Goal: Task Accomplishment & Management: Use online tool/utility

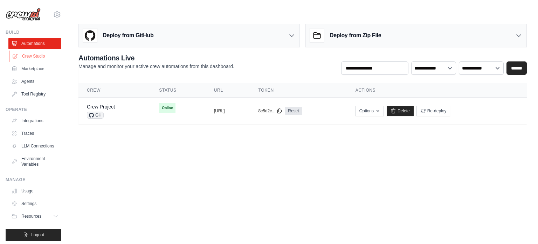
click at [35, 59] on link "Crew Studio" at bounding box center [35, 55] width 53 height 11
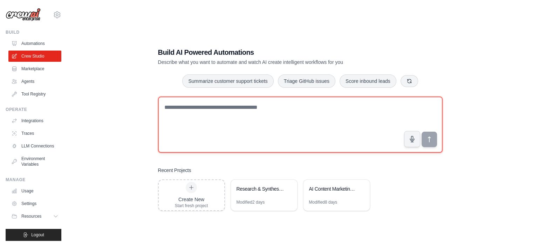
click at [241, 98] on textarea at bounding box center [300, 124] width 285 height 56
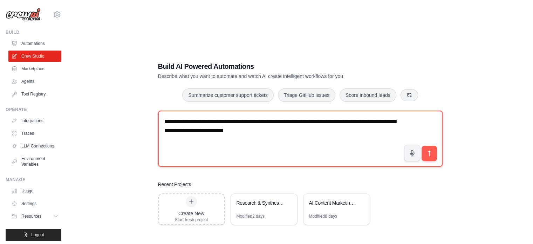
type textarea "**********"
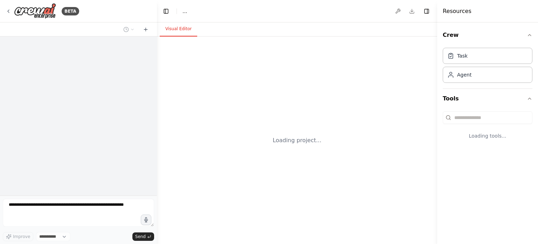
select select "****"
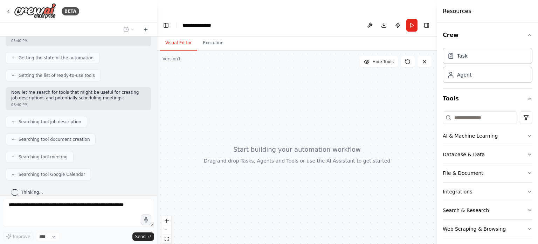
scroll to position [78, 0]
click at [154, 102] on div "**********" at bounding box center [269, 136] width 538 height 244
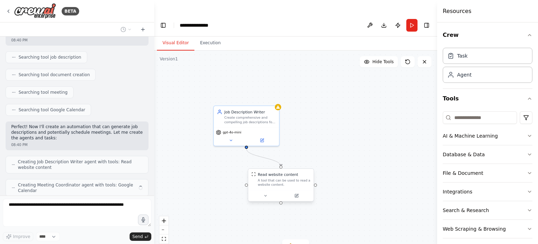
scroll to position [164, 0]
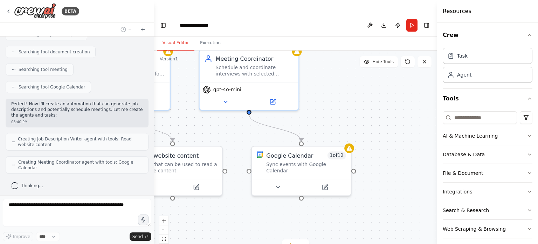
drag, startPoint x: 339, startPoint y: 99, endPoint x: 190, endPoint y: 88, distance: 149.0
click at [190, 88] on div ".deletable-edge-delete-btn { width: 20px; height: 20px; border: 0px solid #ffff…" at bounding box center [295, 153] width 283 height 207
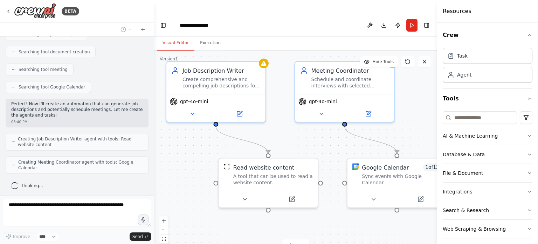
scroll to position [205, 0]
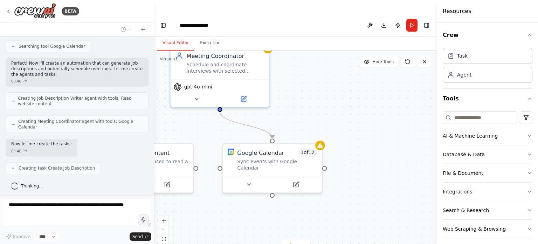
drag, startPoint x: 341, startPoint y: 99, endPoint x: 315, endPoint y: 93, distance: 26.8
click at [315, 93] on div ".deletable-edge-delete-btn { width: 20px; height: 20px; border: 0px solid #ffff…" at bounding box center [295, 153] width 283 height 207
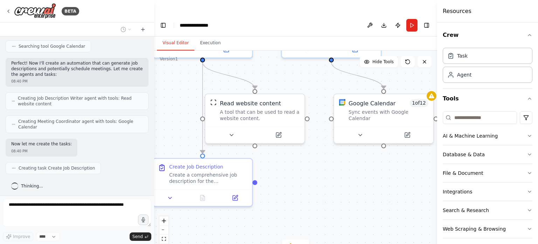
scroll to position [222, 0]
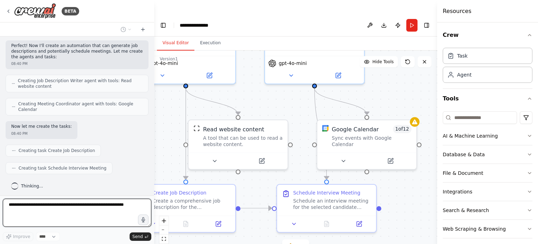
drag, startPoint x: 308, startPoint y: 77, endPoint x: 136, endPoint y: 151, distance: 187.0
click at [402, 54] on div ".deletable-edge-delete-btn { width: 20px; height: 20px; border: 0px solid #ffff…" at bounding box center [295, 153] width 283 height 207
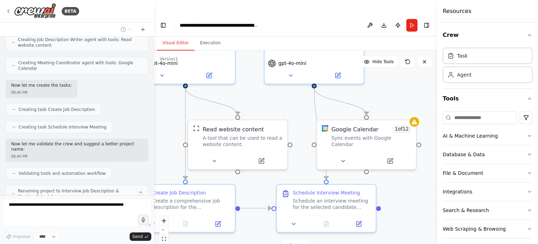
scroll to position [286, 0]
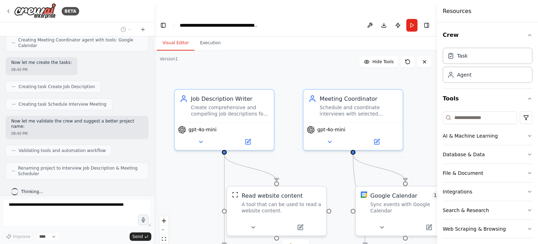
drag, startPoint x: 298, startPoint y: 92, endPoint x: 325, endPoint y: 158, distance: 70.9
click at [337, 159] on div ".deletable-edge-delete-btn { width: 20px; height: 20px; border: 0px solid #ffff…" at bounding box center [295, 153] width 283 height 207
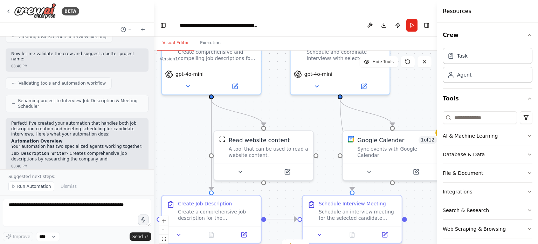
drag, startPoint x: 296, startPoint y: 148, endPoint x: 283, endPoint y: 92, distance: 57.2
click at [283, 92] on div ".deletable-edge-delete-btn { width: 20px; height: 20px; border: 0px solid #ffff…" at bounding box center [295, 153] width 283 height 207
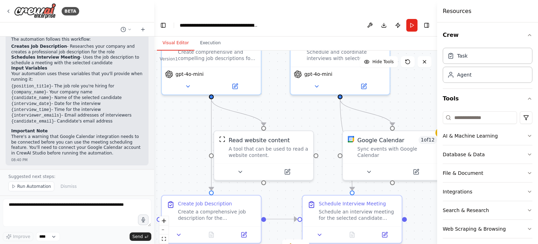
scroll to position [522, 0]
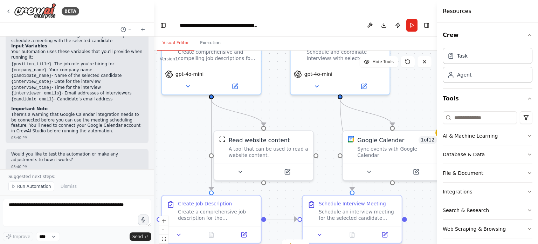
click at [63, 151] on p "Would you like to test the automation or make any adjustments to how it works?" at bounding box center [77, 156] width 132 height 11
drag, startPoint x: 69, startPoint y: 148, endPoint x: 83, endPoint y: 156, distance: 16.5
click at [83, 156] on div "Would you like to test the automation or make any adjustments to how it works? …" at bounding box center [77, 160] width 143 height 23
click at [80, 164] on div "08:40 PM" at bounding box center [77, 166] width 132 height 5
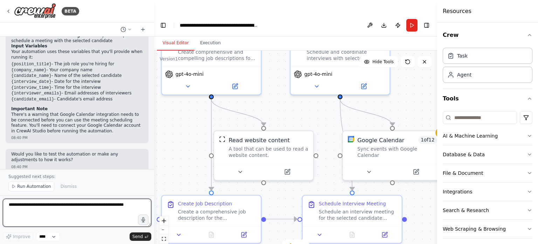
click at [53, 203] on textarea at bounding box center [77, 212] width 149 height 28
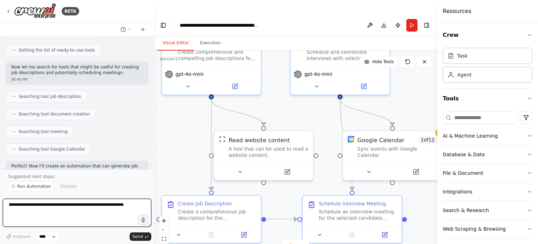
scroll to position [0, 0]
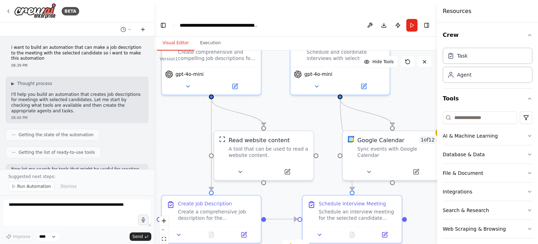
click at [141, 30] on icon at bounding box center [143, 30] width 6 height 6
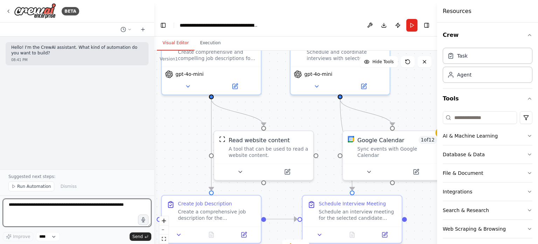
click at [55, 207] on textarea at bounding box center [77, 212] width 149 height 28
type textarea "**********"
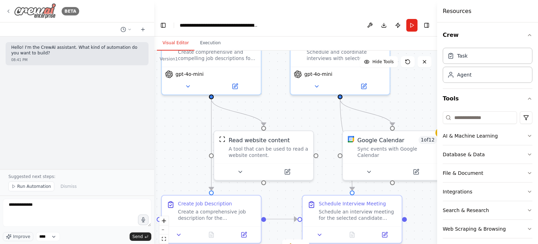
click at [6, 12] on icon at bounding box center [9, 11] width 6 height 6
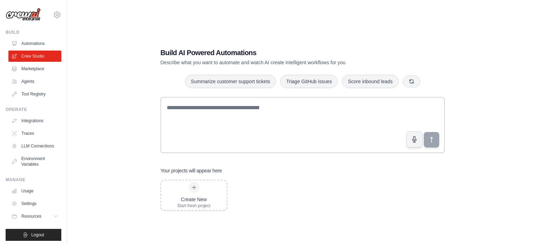
click at [29, 56] on link "Crew Studio" at bounding box center [34, 55] width 53 height 11
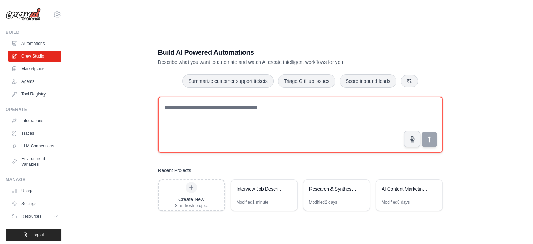
click at [196, 106] on textarea at bounding box center [300, 124] width 285 height 56
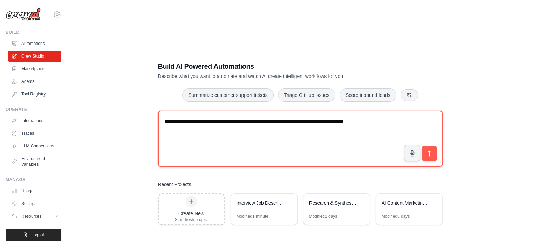
type textarea "**********"
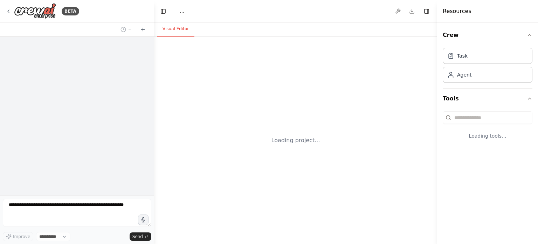
select select "****"
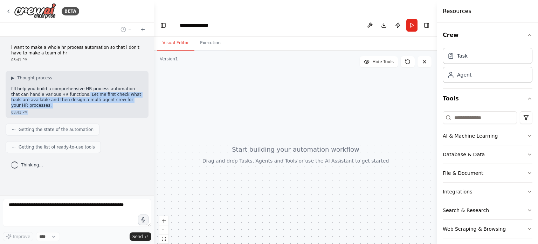
drag, startPoint x: 64, startPoint y: 95, endPoint x: 130, endPoint y: 108, distance: 68.0
click at [130, 108] on div "▶ Thought process I'll help you build a comprehensive HR process automation tha…" at bounding box center [77, 94] width 143 height 47
click at [132, 111] on div "▶ Thought process I'll help you build a comprehensive HR process automation tha…" at bounding box center [77, 94] width 143 height 47
drag, startPoint x: 50, startPoint y: 99, endPoint x: 122, endPoint y: 112, distance: 72.8
click at [119, 104] on div "▶ Thought process I'll help you build a comprehensive HR process automation tha…" at bounding box center [77, 94] width 143 height 47
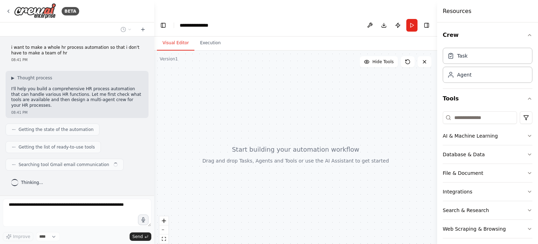
click at [122, 115] on div "i want to make a whole hr process automation so that i don't have to make a tea…" at bounding box center [77, 115] width 154 height 159
drag, startPoint x: 62, startPoint y: 99, endPoint x: 131, endPoint y: 115, distance: 70.8
click at [125, 104] on div "▶ Thought process I'll help you build a comprehensive HR process automation tha…" at bounding box center [77, 94] width 143 height 47
click at [131, 115] on div "i want to make a whole hr process automation so that i don't have to make a tea…" at bounding box center [77, 115] width 154 height 159
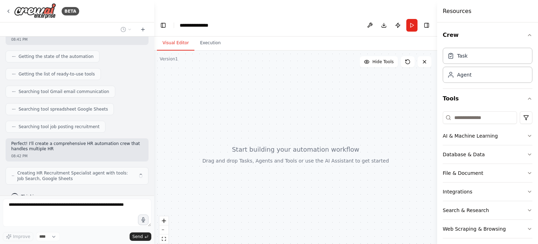
scroll to position [78, 0]
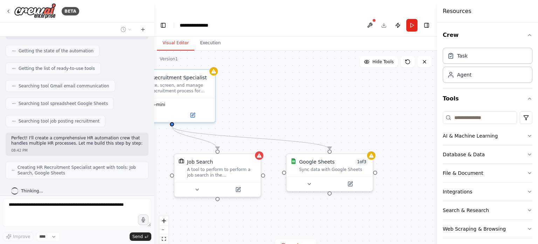
drag, startPoint x: 336, startPoint y: 94, endPoint x: 300, endPoint y: 84, distance: 37.3
click at [300, 84] on div ".deletable-edge-delete-btn { width: 20px; height: 20px; border: 0px solid #ffff…" at bounding box center [295, 153] width 283 height 207
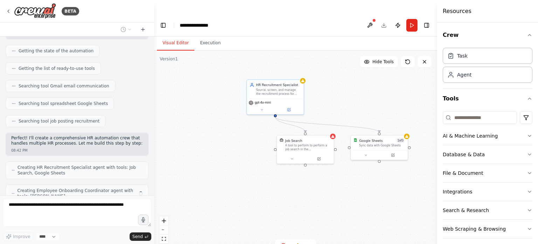
scroll to position [102, 0]
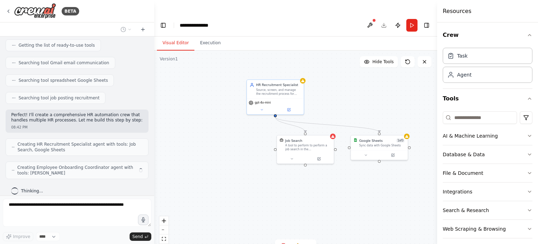
drag, startPoint x: 273, startPoint y: 83, endPoint x: 319, endPoint y: 78, distance: 45.5
click at [319, 78] on div ".deletable-edge-delete-btn { width: 20px; height: 20px; border: 0px solid #ffff…" at bounding box center [295, 153] width 283 height 207
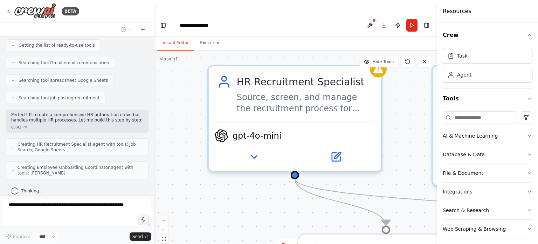
drag, startPoint x: 237, startPoint y: 88, endPoint x: 172, endPoint y: 124, distance: 74.0
click at [172, 125] on div ".deletable-edge-delete-btn { width: 20px; height: 20px; border: 0px solid #ffff…" at bounding box center [295, 153] width 283 height 207
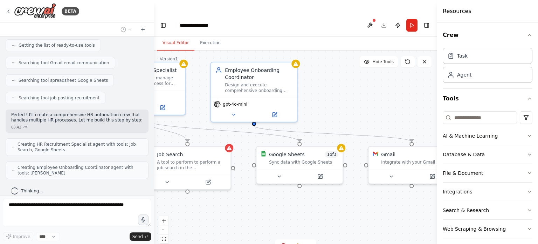
drag, startPoint x: 294, startPoint y: 73, endPoint x: 198, endPoint y: 39, distance: 102.1
click at [198, 50] on div ".deletable-edge-delete-btn { width: 20px; height: 20px; border: 0px solid #ffff…" at bounding box center [295, 153] width 283 height 207
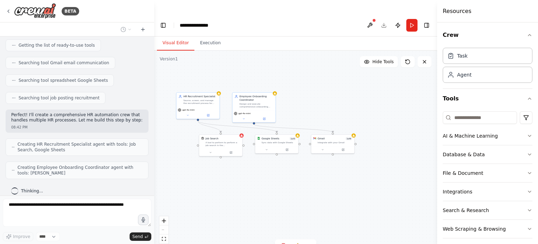
drag, startPoint x: 343, startPoint y: 77, endPoint x: 301, endPoint y: 87, distance: 43.9
click at [301, 87] on div ".deletable-edge-delete-btn { width: 20px; height: 20px; border: 0px solid #ffff…" at bounding box center [295, 153] width 283 height 207
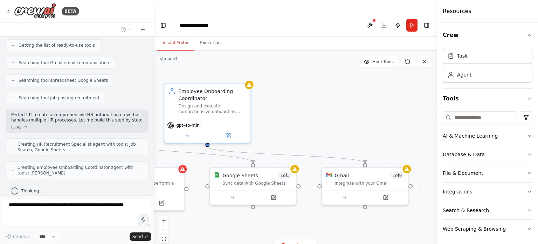
scroll to position [125, 0]
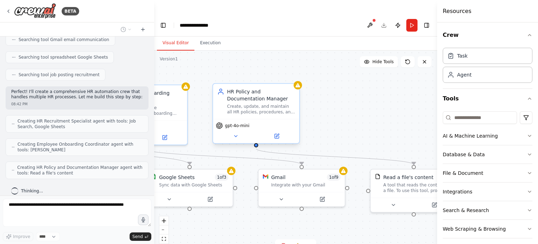
drag, startPoint x: 301, startPoint y: 88, endPoint x: 235, endPoint y: 89, distance: 65.2
click at [235, 89] on div ".deletable-edge-delete-btn { width: 20px; height: 20px; border: 0px solid #ffff…" at bounding box center [295, 153] width 283 height 207
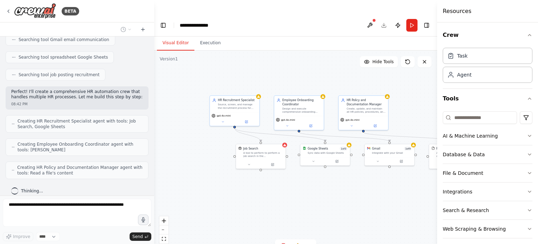
drag, startPoint x: 265, startPoint y: 64, endPoint x: 328, endPoint y: 61, distance: 63.2
click at [328, 61] on div ".deletable-edge-delete-btn { width: 20px; height: 20px; border: 0px solid #ffff…" at bounding box center [295, 153] width 283 height 207
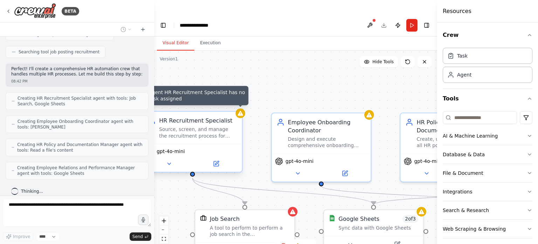
click at [240, 110] on icon at bounding box center [240, 113] width 6 height 6
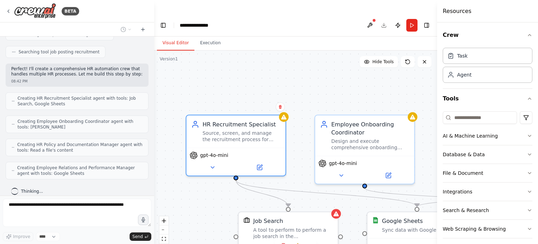
drag, startPoint x: 267, startPoint y: 76, endPoint x: 319, endPoint y: 80, distance: 51.6
click at [319, 80] on div ".deletable-edge-delete-btn { width: 20px; height: 20px; border: 0px solid #ffff…" at bounding box center [295, 153] width 283 height 207
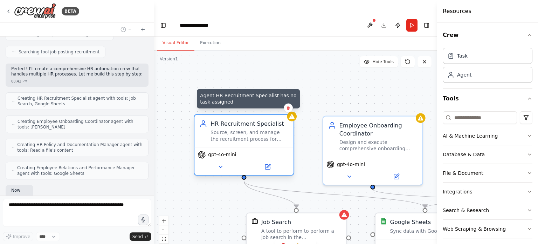
scroll to position [188, 0]
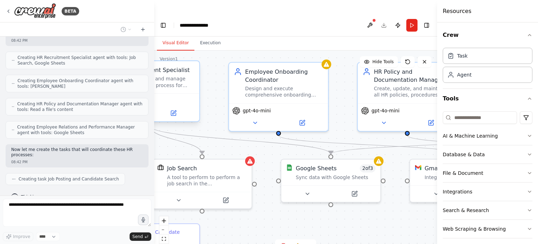
drag, startPoint x: 318, startPoint y: 81, endPoint x: 223, endPoint y: 27, distance: 109.4
click at [223, 36] on div "Visual Editor Execution Version 1 Hide Tools .deletable-edge-delete-btn { width…" at bounding box center [295, 146] width 283 height 221
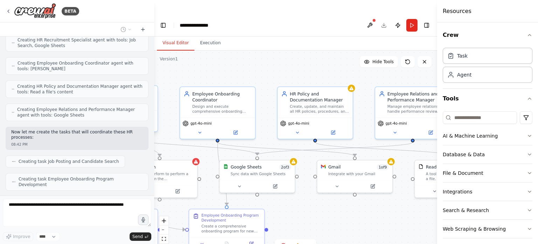
scroll to position [223, 0]
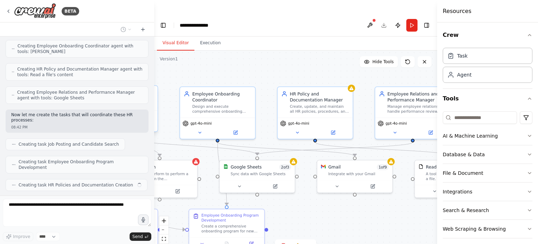
drag, startPoint x: 339, startPoint y: 170, endPoint x: 245, endPoint y: 207, distance: 101.0
click at [246, 211] on div ".deletable-edge-delete-btn { width: 20px; height: 20px; border: 0px solid #ffff…" at bounding box center [295, 153] width 283 height 207
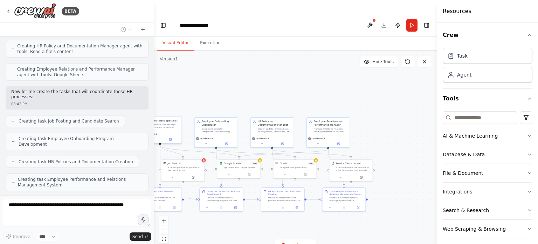
scroll to position [264, 0]
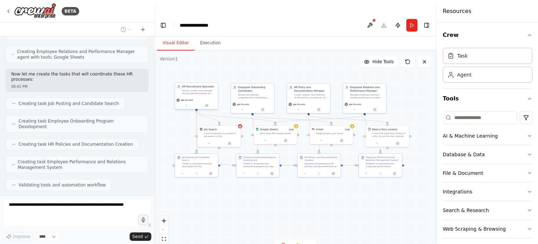
drag, startPoint x: 258, startPoint y: 81, endPoint x: 297, endPoint y: 47, distance: 51.9
click at [297, 50] on div ".deletable-edge-delete-btn { width: 20px; height: 20px; border: 0px solid #ffff…" at bounding box center [295, 153] width 283 height 207
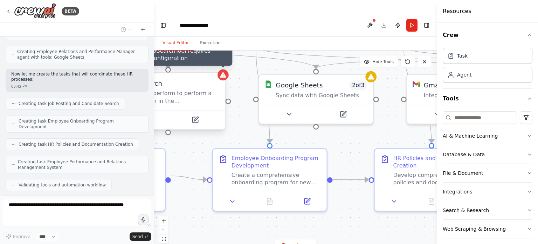
scroll to position [281, 0]
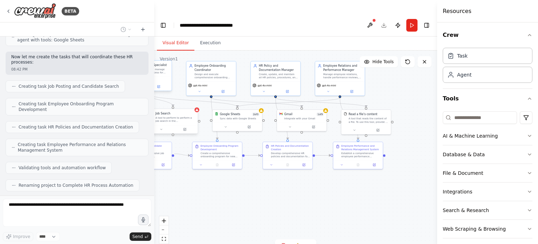
drag, startPoint x: 273, startPoint y: 155, endPoint x: 239, endPoint y: 179, distance: 41.6
click at [238, 182] on div ".deletable-edge-delete-btn { width: 20px; height: 20px; border: 0px solid #ffff…" at bounding box center [295, 153] width 283 height 207
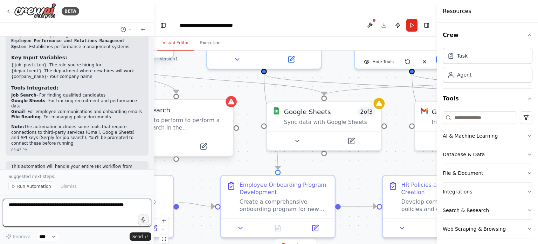
scroll to position [569, 0]
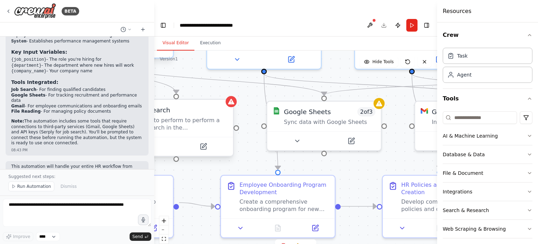
drag, startPoint x: 67, startPoint y: 147, endPoint x: 138, endPoint y: 155, distance: 71.6
click at [138, 161] on div "This automation will handle your entire HR workflow from recruitment to employe…" at bounding box center [77, 181] width 143 height 40
click at [98, 192] on div "08:43 PM" at bounding box center [77, 194] width 132 height 5
click at [33, 190] on button "Run Automation" at bounding box center [31, 186] width 46 height 10
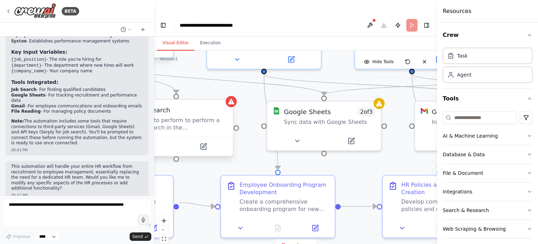
scroll to position [543, 0]
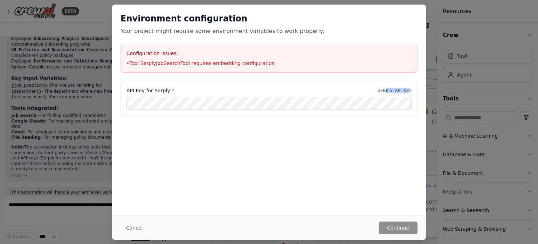
drag, startPoint x: 389, startPoint y: 91, endPoint x: 410, endPoint y: 91, distance: 21.4
click at [410, 91] on p "SERPLY_API_KEY" at bounding box center [395, 91] width 34 height 6
drag, startPoint x: 140, startPoint y: 63, endPoint x: 182, endPoint y: 66, distance: 42.5
click at [182, 66] on li "• Tool SerplyJobSearchTool requires embedding configuration" at bounding box center [269, 63] width 285 height 7
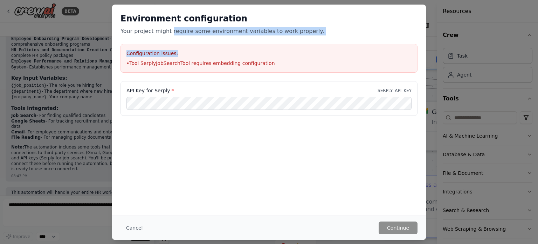
drag, startPoint x: 168, startPoint y: 29, endPoint x: 330, endPoint y: 40, distance: 162.3
click at [330, 40] on div "Environment configuration Your project might require some environment variables…" at bounding box center [269, 43] width 314 height 76
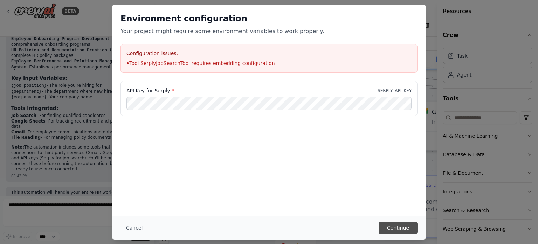
click at [396, 230] on button "Continue" at bounding box center [398, 227] width 39 height 13
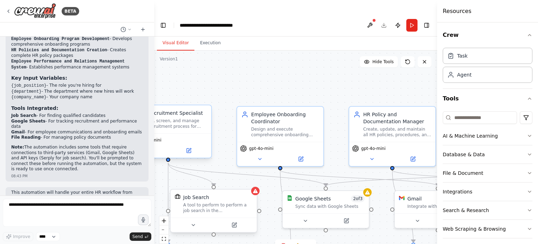
click at [183, 118] on div "Source, screen, and manage the recruitment process for {job_position} candidate…" at bounding box center [173, 123] width 68 height 11
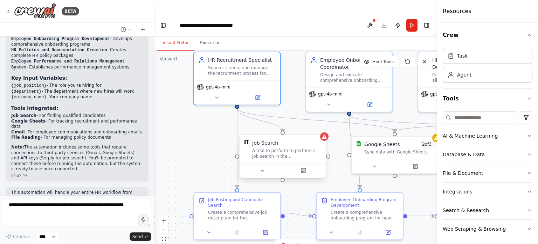
drag, startPoint x: 235, startPoint y: 186, endPoint x: 257, endPoint y: 119, distance: 70.7
click at [286, 231] on div "Version 1 Hide Tools .deletable-edge-delete-btn { width: 20px; height: 20px; bo…" at bounding box center [295, 153] width 283 height 207
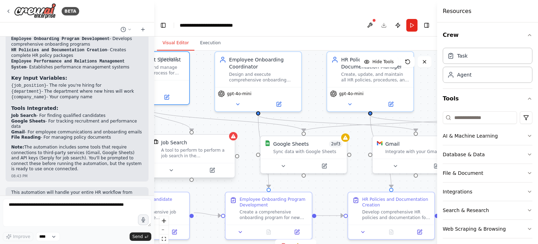
drag, startPoint x: 287, startPoint y: 96, endPoint x: 173, endPoint y: 114, distance: 115.2
click at [173, 114] on div ".deletable-edge-delete-btn { width: 20px; height: 20px; border: 0px solid #ffff…" at bounding box center [295, 153] width 283 height 207
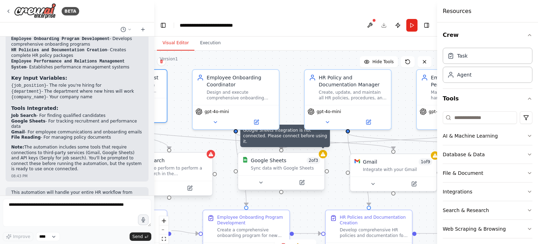
click at [322, 152] on icon at bounding box center [323, 154] width 5 height 4
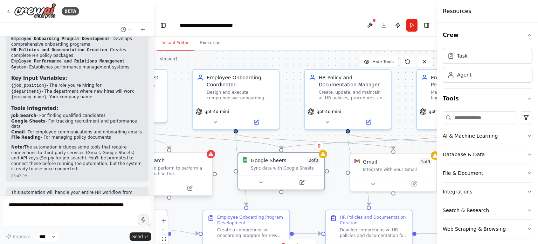
click at [288, 157] on div "Google Sheets 2 of 3 Sync data with Google Sheets" at bounding box center [281, 163] width 86 height 22
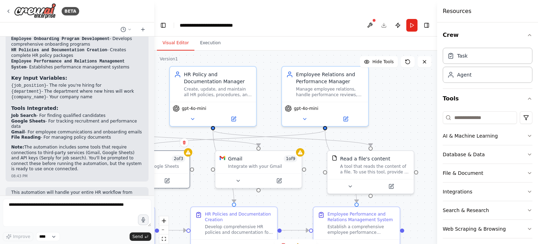
drag, startPoint x: 402, startPoint y: 107, endPoint x: 207, endPoint y: 99, distance: 195.0
click at [207, 99] on div ".deletable-edge-delete-btn { width: 20px; height: 20px; border: 0px solid #ffff…" at bounding box center [295, 153] width 283 height 207
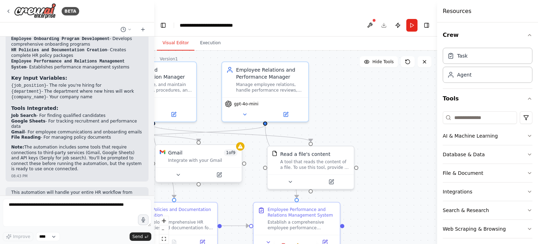
click at [241, 145] on div "Gmail 1 of 9 Integrate with your Gmail" at bounding box center [199, 156] width 86 height 22
click at [203, 157] on div "Integrate with your Gmail" at bounding box center [206, 160] width 69 height 6
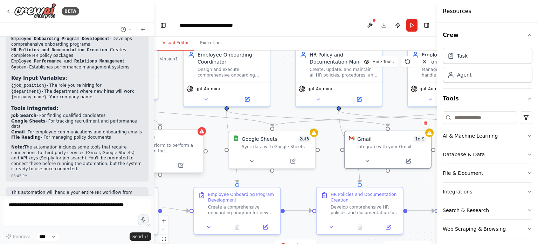
drag, startPoint x: 212, startPoint y: 68, endPoint x: 397, endPoint y: 53, distance: 186.3
click at [397, 53] on div "Version 1 Hide Tools .deletable-edge-delete-btn { width: 20px; height: 20px; bo…" at bounding box center [295, 153] width 283 height 207
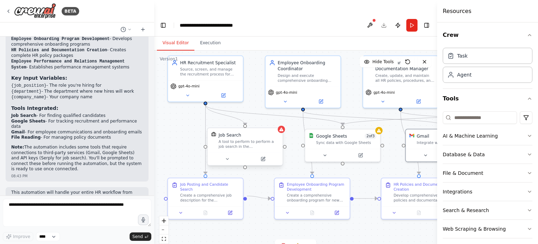
drag, startPoint x: 238, startPoint y: 91, endPoint x: 279, endPoint y: 25, distance: 78.0
click at [279, 36] on div "Visual Editor Execution Version 1 Hide Tools .deletable-edge-delete-btn { width…" at bounding box center [295, 146] width 283 height 221
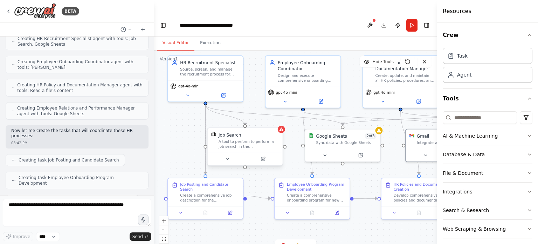
scroll to position [210, 0]
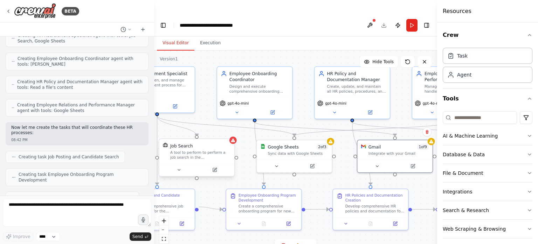
drag, startPoint x: 258, startPoint y: 71, endPoint x: 210, endPoint y: 82, distance: 49.6
click at [210, 82] on div ".deletable-edge-delete-btn { width: 20px; height: 20px; border: 0px solid #ffff…" at bounding box center [295, 153] width 283 height 207
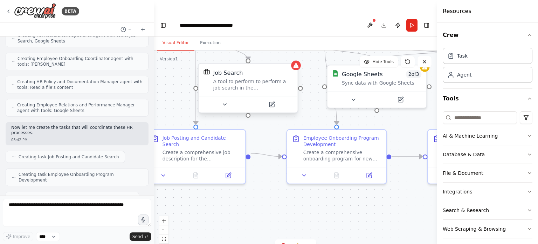
drag, startPoint x: 198, startPoint y: 234, endPoint x: 270, endPoint y: 181, distance: 89.8
click at [270, 186] on div ".deletable-edge-delete-btn { width: 20px; height: 20px; border: 0px solid #ffff…" at bounding box center [295, 153] width 283 height 207
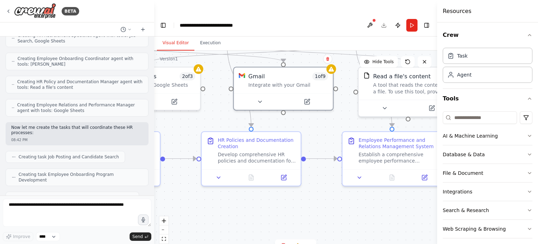
drag, startPoint x: 276, startPoint y: 190, endPoint x: 49, endPoint y: 192, distance: 227.1
click at [49, 192] on div "BETA i want to make a whole hr process automation so that i don't have to make …" at bounding box center [269, 136] width 538 height 244
drag, startPoint x: 278, startPoint y: 171, endPoint x: 188, endPoint y: 188, distance: 91.3
click at [187, 188] on div ".deletable-edge-delete-btn { width: 20px; height: 20px; border: 0px solid #ffff…" at bounding box center [295, 153] width 283 height 207
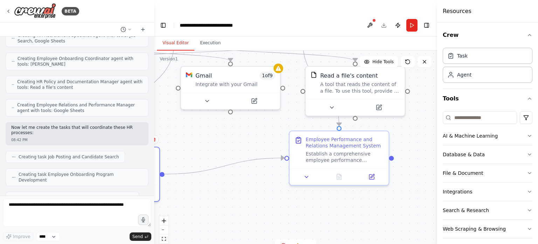
drag, startPoint x: 296, startPoint y: 192, endPoint x: 227, endPoint y: 192, distance: 68.3
click at [228, 192] on div ".deletable-edge-delete-btn { width: 20px; height: 20px; border: 0px solid #ffff…" at bounding box center [295, 153] width 283 height 207
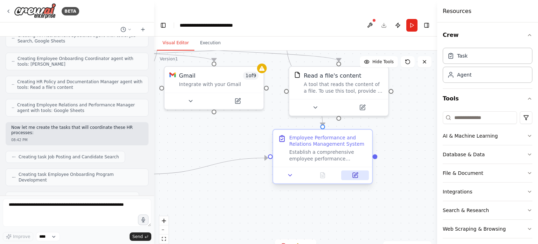
click at [357, 172] on icon at bounding box center [355, 174] width 5 height 5
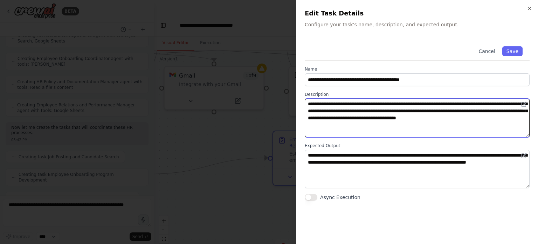
drag, startPoint x: 309, startPoint y: 106, endPoint x: 392, endPoint y: 134, distance: 86.9
click at [392, 134] on textarea "**********" at bounding box center [417, 117] width 225 height 39
click at [392, 135] on textarea "**********" at bounding box center [417, 117] width 225 height 39
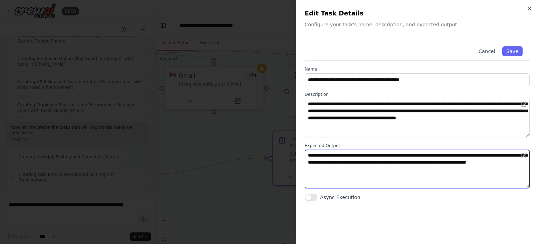
drag, startPoint x: 310, startPoint y: 153, endPoint x: 388, endPoint y: 177, distance: 81.1
click at [388, 177] on textarea "**********" at bounding box center [417, 169] width 225 height 39
drag, startPoint x: 391, startPoint y: 185, endPoint x: 366, endPoint y: 208, distance: 33.5
click at [391, 186] on textarea "**********" at bounding box center [417, 169] width 225 height 39
click at [456, 167] on textarea "**********" at bounding box center [417, 169] width 225 height 39
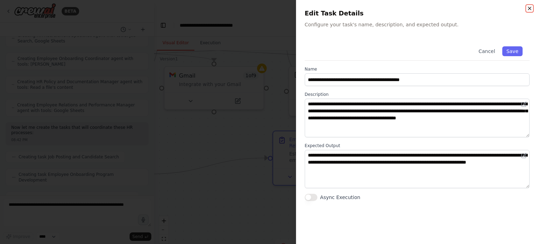
click at [528, 9] on icon "button" at bounding box center [529, 8] width 3 height 3
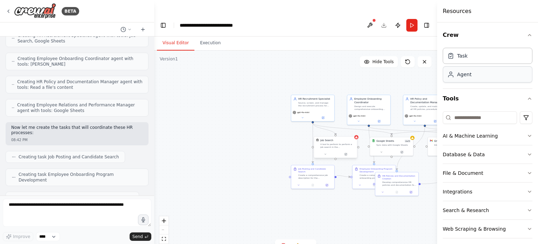
drag, startPoint x: 239, startPoint y: 57, endPoint x: 447, endPoint y: 67, distance: 208.0
click at [447, 67] on div "BETA i want to make a whole hr process automation so that i don't have to make …" at bounding box center [269, 136] width 538 height 244
click at [213, 36] on button "Execution" at bounding box center [210, 43] width 32 height 15
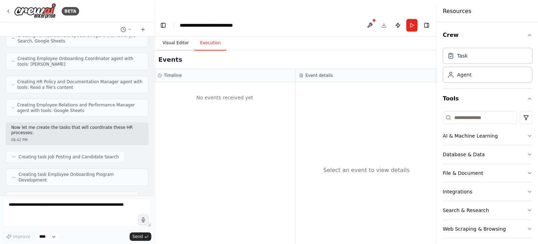
drag, startPoint x: 180, startPoint y: 21, endPoint x: 180, endPoint y: 26, distance: 4.9
click at [180, 21] on header "**********" at bounding box center [295, 25] width 283 height 22
click at [177, 36] on button "Visual Editor" at bounding box center [175, 43] width 37 height 15
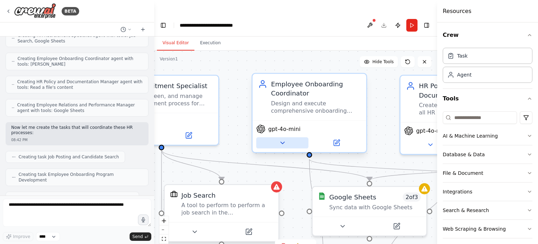
drag, startPoint x: 104, startPoint y: 187, endPoint x: 260, endPoint y: 129, distance: 165.8
click at [105, 187] on div "BETA i want to make a whole hr process automation so that i don't have to make …" at bounding box center [269, 136] width 538 height 244
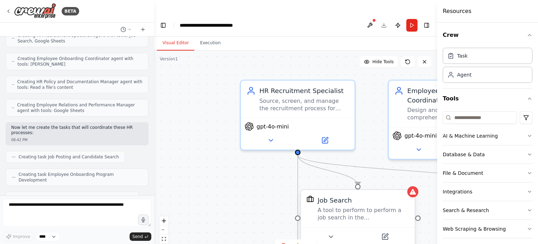
drag, startPoint x: 235, startPoint y: 78, endPoint x: 370, endPoint y: 83, distance: 135.4
click at [370, 83] on div ".deletable-edge-delete-btn { width: 20px; height: 20px; border: 0px solid #ffff…" at bounding box center [295, 153] width 283 height 207
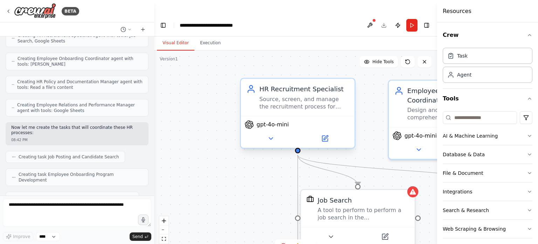
click at [282, 120] on div "gpt-4o-mini" at bounding box center [267, 124] width 44 height 9
click at [290, 95] on div "Source, screen, and manage the recruitment process for {job_position} candidate…" at bounding box center [305, 102] width 90 height 15
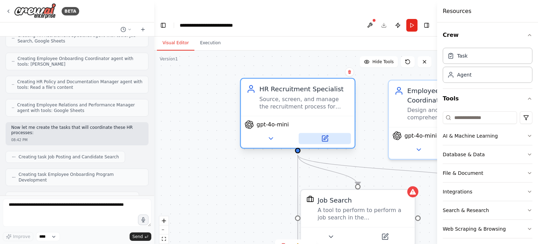
click at [324, 136] on icon at bounding box center [325, 139] width 6 height 6
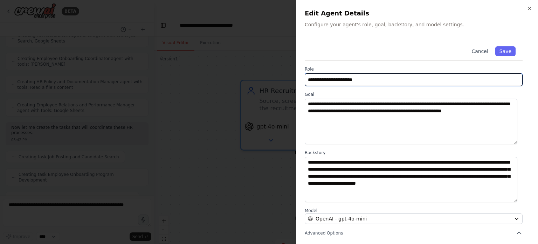
click at [383, 79] on input "**********" at bounding box center [414, 79] width 218 height 13
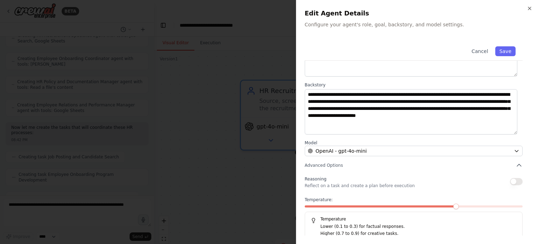
scroll to position [73, 0]
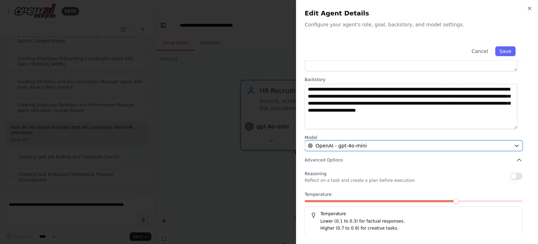
click at [429, 140] on button "OpenAI - gpt-4o-mini" at bounding box center [414, 145] width 218 height 11
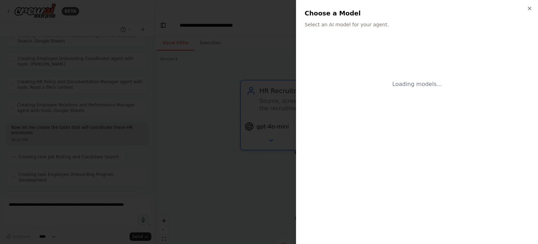
scroll to position [0, 0]
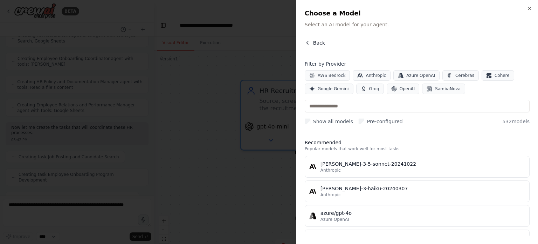
click at [309, 44] on icon "button" at bounding box center [308, 43] width 6 height 6
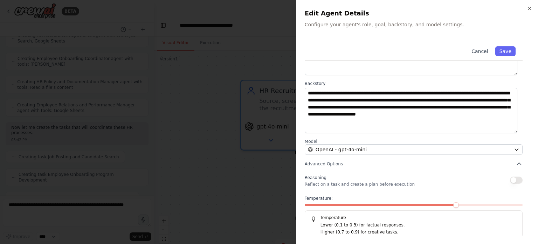
scroll to position [73, 0]
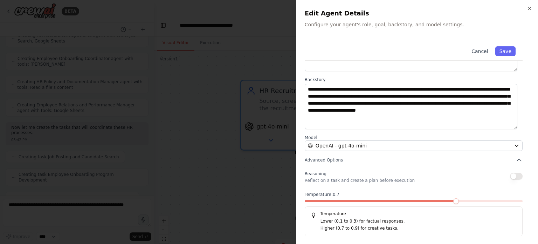
click at [453, 203] on span at bounding box center [456, 201] width 6 height 6
click at [453, 200] on span at bounding box center [456, 201] width 6 height 6
click at [503, 50] on button "Save" at bounding box center [505, 51] width 20 height 10
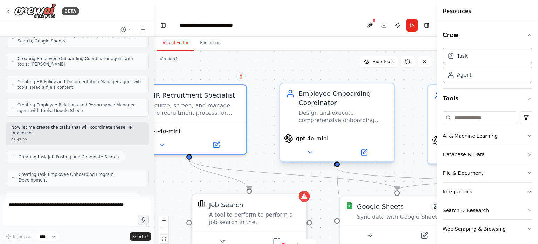
drag, startPoint x: 376, startPoint y: 116, endPoint x: 276, endPoint y: 111, distance: 100.3
click at [264, 120] on div ".deletable-edge-delete-btn { width: 20px; height: 20px; border: 0px solid #ffff…" at bounding box center [295, 153] width 283 height 207
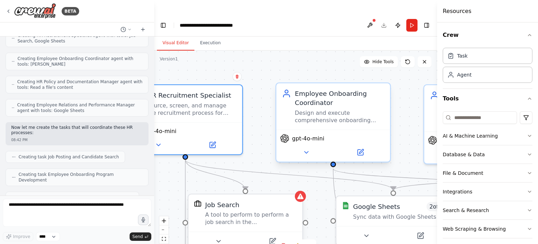
click at [327, 109] on div "Design and execute comprehensive onboarding programs for new hires in {departme…" at bounding box center [340, 116] width 90 height 15
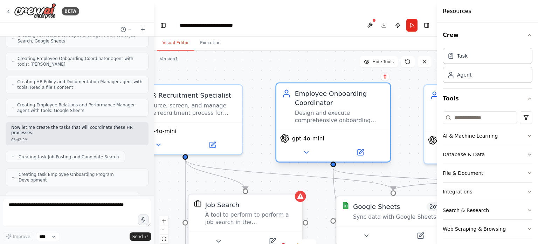
click at [357, 144] on div "gpt-4o-mini" at bounding box center [333, 145] width 114 height 32
click at [362, 149] on icon at bounding box center [361, 152] width 6 height 6
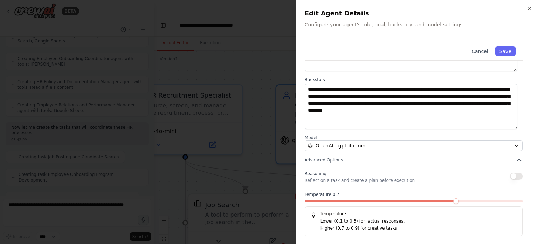
click at [453, 204] on span at bounding box center [456, 201] width 6 height 6
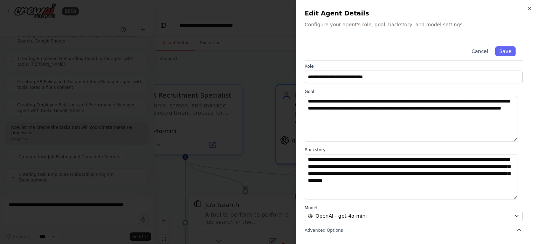
scroll to position [0, 0]
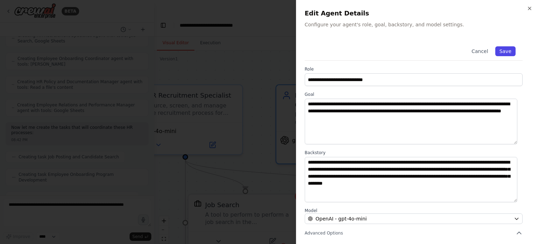
click at [507, 50] on button "Save" at bounding box center [505, 51] width 20 height 10
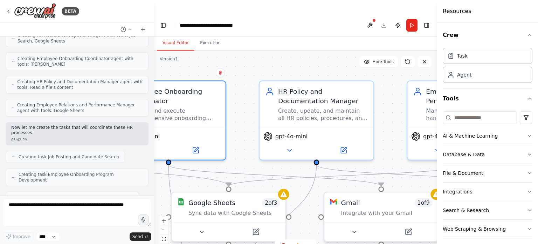
drag, startPoint x: 327, startPoint y: 59, endPoint x: 159, endPoint y: 56, distance: 167.2
click at [162, 56] on div ".deletable-edge-delete-btn { width: 20px; height: 20px; border: 0px solid #ffff…" at bounding box center [295, 153] width 283 height 207
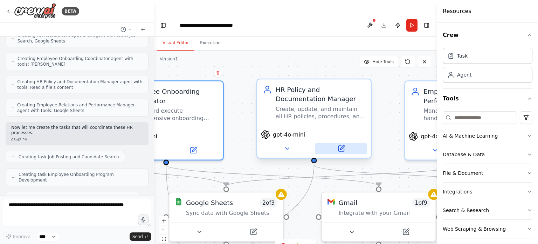
click at [343, 145] on icon at bounding box center [342, 148] width 6 height 6
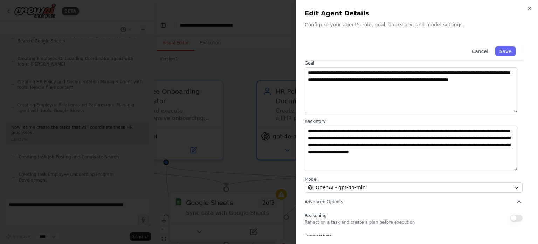
scroll to position [73, 0]
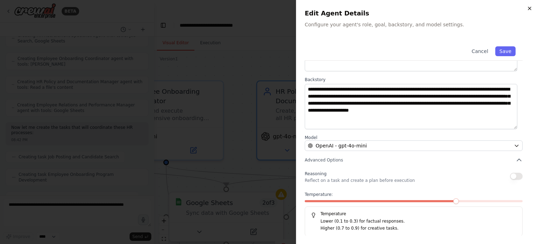
click at [528, 8] on icon "button" at bounding box center [530, 9] width 6 height 6
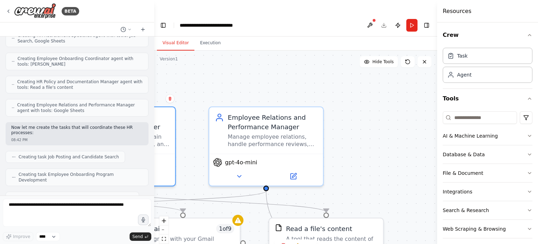
drag, startPoint x: 339, startPoint y: 46, endPoint x: 149, endPoint y: 70, distance: 191.5
click at [146, 70] on div "BETA i want to make a whole hr process automation so that i don't have to make …" at bounding box center [269, 136] width 538 height 244
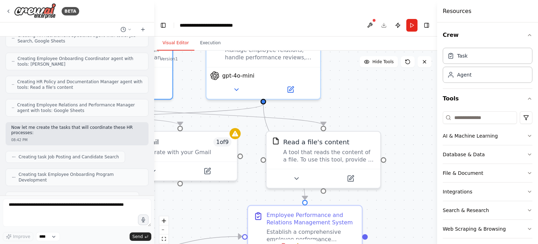
drag, startPoint x: 281, startPoint y: 77, endPoint x: 265, endPoint y: -17, distance: 95.2
click at [265, 0] on html "BETA i want to make a whole hr process automation so that i don't have to make …" at bounding box center [269, 129] width 538 height 258
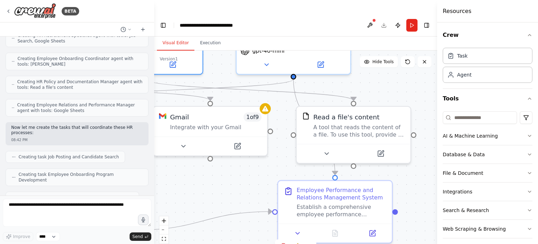
drag, startPoint x: 387, startPoint y: 96, endPoint x: 441, endPoint y: 84, distance: 55.3
click at [441, 84] on div "BETA i want to make a whole hr process automation so that i don't have to make …" at bounding box center [269, 136] width 538 height 244
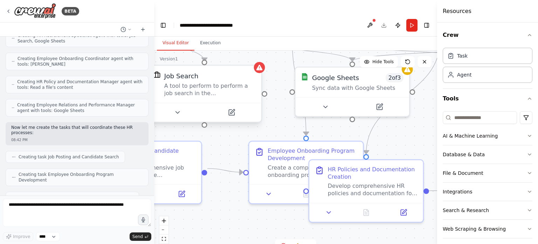
drag, startPoint x: 262, startPoint y: 160, endPoint x: 538, endPoint y: 125, distance: 278.0
click at [538, 125] on div "BETA i want to make a whole hr process automation so that i don't have to make …" at bounding box center [269, 136] width 538 height 244
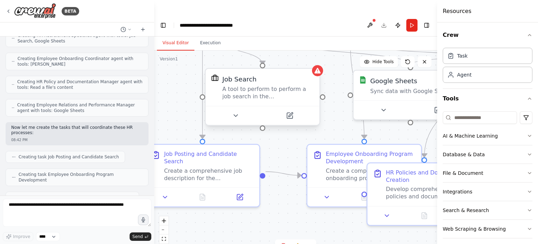
drag, startPoint x: 274, startPoint y: 114, endPoint x: 339, endPoint y: 118, distance: 65.3
click at [339, 118] on div ".deletable-edge-delete-btn { width: 20px; height: 20px; border: 0px solid #ffff…" at bounding box center [295, 153] width 283 height 207
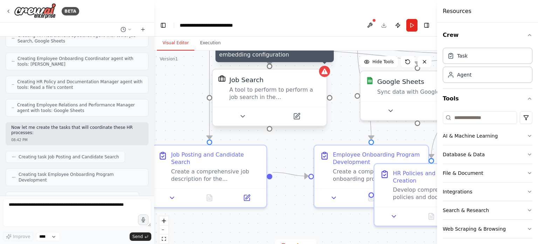
click at [325, 68] on icon at bounding box center [324, 71] width 7 height 7
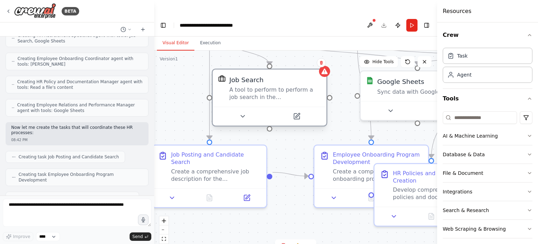
click at [289, 86] on div "A tool to perform to perform a job search in the US with a search_query." at bounding box center [275, 93] width 91 height 15
drag, startPoint x: 305, startPoint y: 103, endPoint x: 300, endPoint y: 104, distance: 4.6
click at [305, 110] on button at bounding box center [297, 115] width 52 height 11
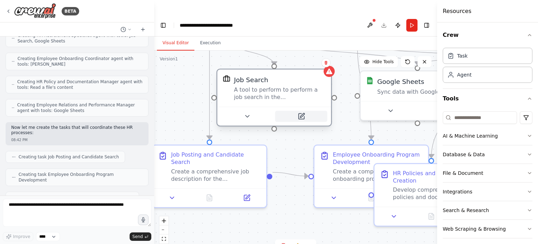
click at [301, 113] on icon at bounding box center [302, 115] width 4 height 4
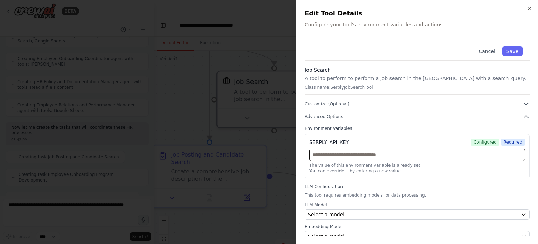
click at [360, 151] on input "text" at bounding box center [417, 154] width 216 height 13
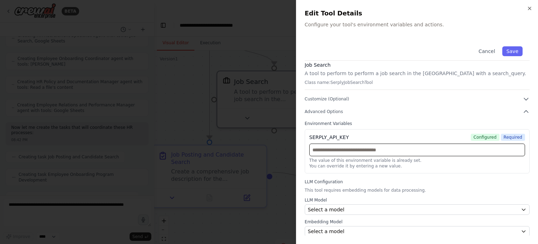
scroll to position [5, 0]
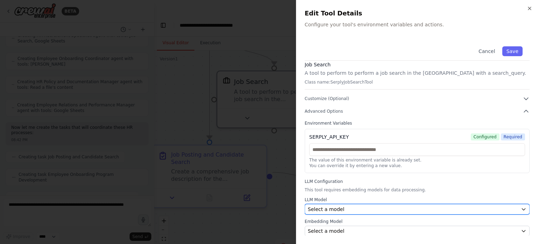
click at [369, 208] on div "Select a model" at bounding box center [413, 208] width 210 height 7
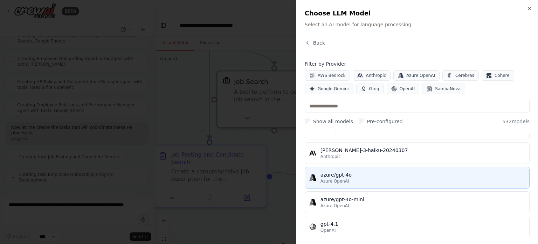
scroll to position [140, 0]
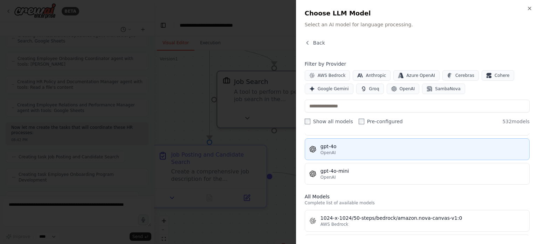
click at [354, 152] on div "OpenAI" at bounding box center [423, 153] width 205 height 6
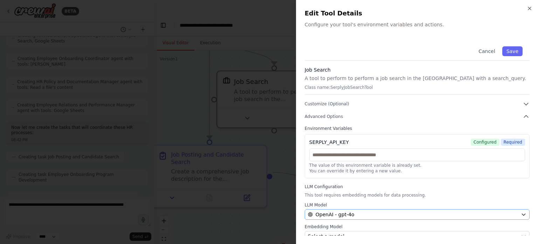
scroll to position [5, 0]
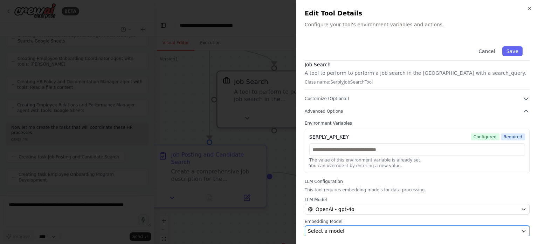
click at [356, 230] on div "Select a model" at bounding box center [413, 230] width 210 height 7
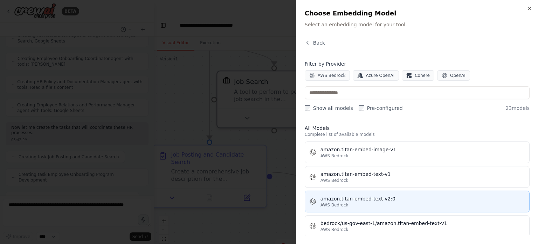
scroll to position [0, 0]
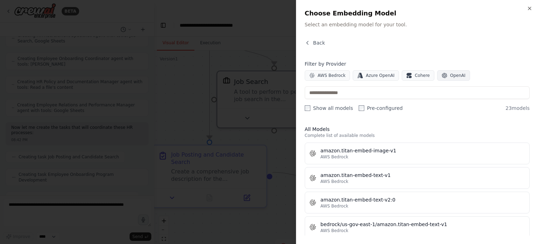
click at [450, 75] on span "OpenAI" at bounding box center [457, 76] width 15 height 6
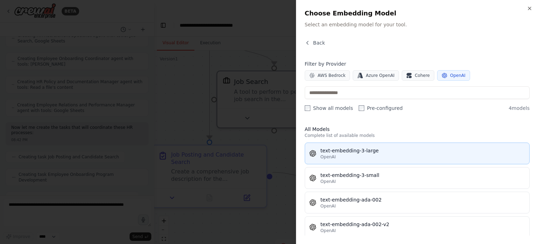
scroll to position [7, 0]
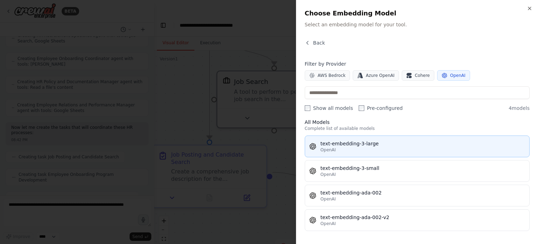
click at [367, 150] on div "OpenAI" at bounding box center [423, 150] width 205 height 6
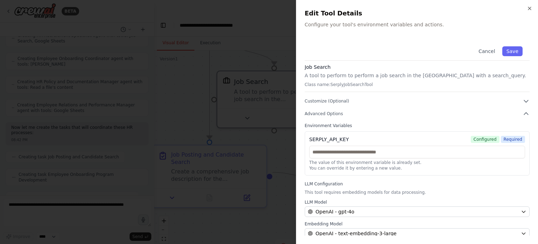
scroll to position [5, 0]
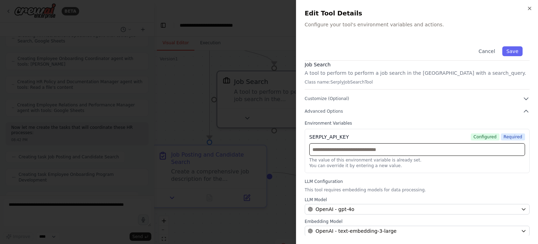
click at [357, 150] on input "text" at bounding box center [417, 149] width 216 height 13
paste input "**********"
type input "**********"
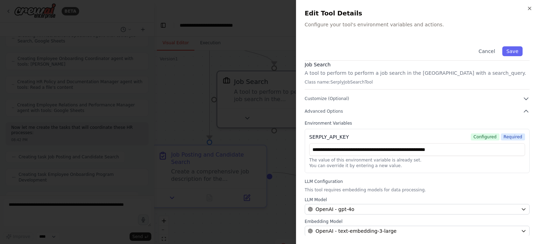
click at [486, 139] on span "Configured" at bounding box center [485, 136] width 29 height 7
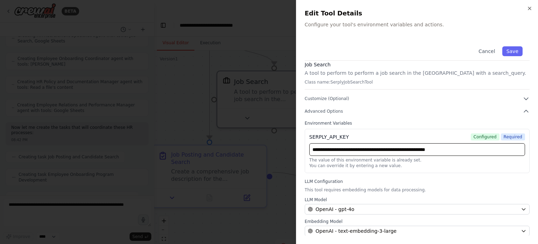
click at [478, 149] on input "**********" at bounding box center [417, 149] width 216 height 13
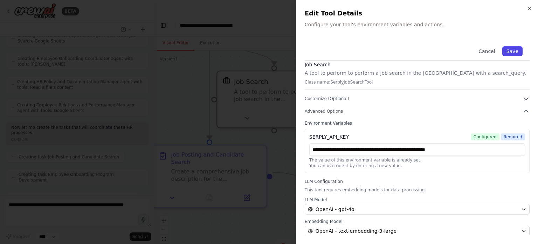
click at [507, 51] on button "Save" at bounding box center [512, 51] width 20 height 10
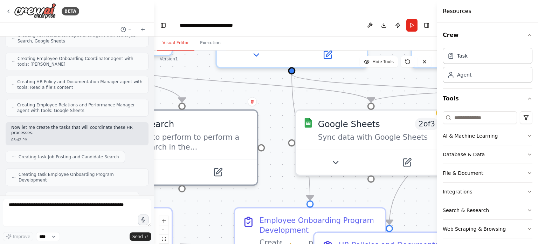
drag, startPoint x: 331, startPoint y: 103, endPoint x: 202, endPoint y: 96, distance: 128.8
click at [202, 96] on div ".deletable-edge-delete-btn { width: 20px; height: 20px; border: 0px solid #ffff…" at bounding box center [295, 153] width 283 height 207
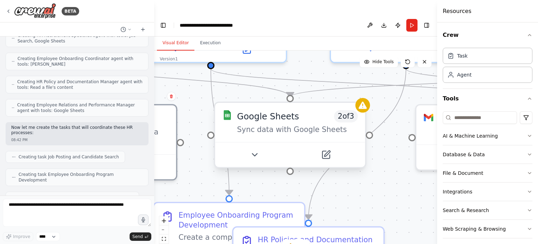
click at [325, 110] on div "Google Sheets 2 of 3" at bounding box center [297, 116] width 121 height 12
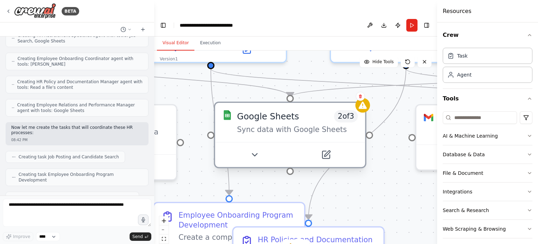
click at [331, 110] on div "Google Sheets 2 of 3 Sync data with Google Sheets" at bounding box center [297, 122] width 121 height 25
click at [358, 125] on div "Sync data with Google Sheets" at bounding box center [297, 130] width 121 height 10
click at [308, 125] on div "Sync data with Google Sheets" at bounding box center [297, 130] width 121 height 10
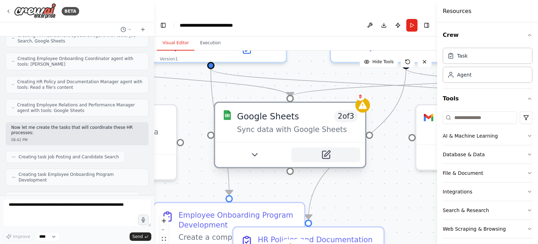
click at [326, 147] on button at bounding box center [326, 154] width 69 height 15
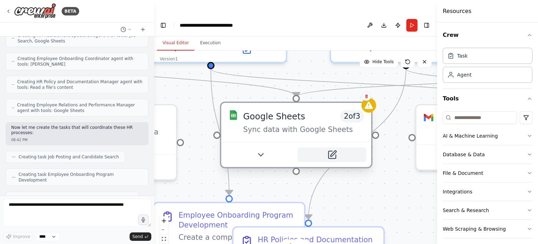
click at [332, 151] on icon at bounding box center [331, 154] width 7 height 7
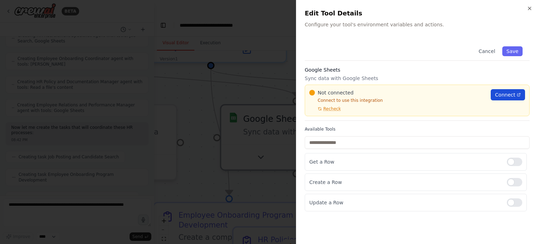
click at [512, 95] on span "Connect" at bounding box center [505, 94] width 20 height 7
click at [329, 145] on input "text" at bounding box center [417, 142] width 225 height 13
click at [330, 163] on p "Get a Row" at bounding box center [405, 161] width 192 height 7
click at [515, 47] on button "Save" at bounding box center [512, 51] width 20 height 10
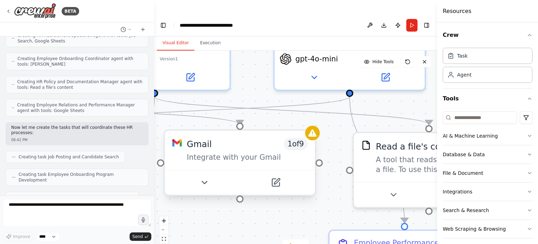
drag, startPoint x: 387, startPoint y: 161, endPoint x: 170, endPoint y: 177, distance: 217.5
click at [131, 187] on div "BETA i want to make a whole hr process automation so that i don't have to make …" at bounding box center [269, 136] width 538 height 244
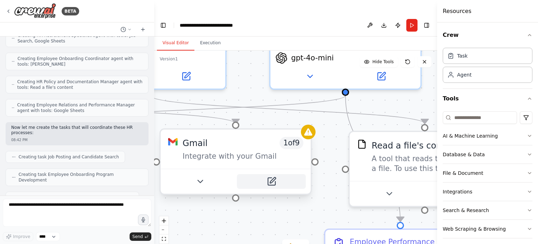
click at [272, 177] on icon at bounding box center [273, 180] width 6 height 6
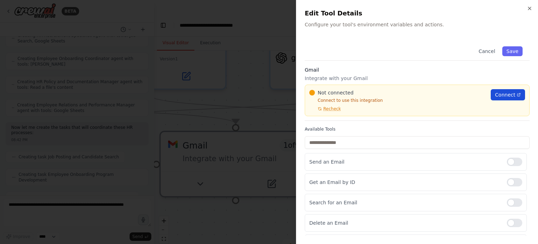
click at [500, 92] on span "Connect" at bounding box center [505, 94] width 20 height 7
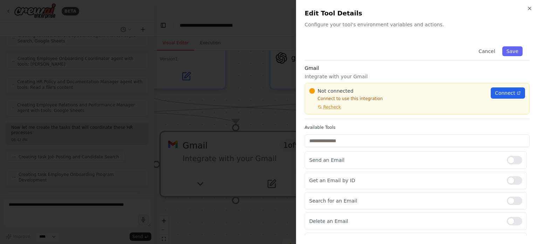
scroll to position [0, 0]
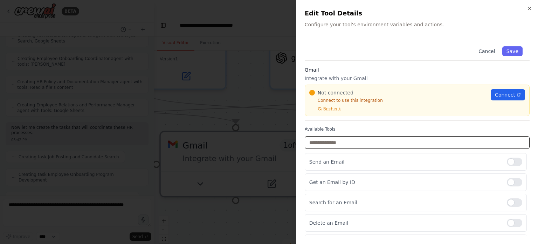
click at [350, 143] on input "text" at bounding box center [417, 142] width 225 height 13
click at [510, 95] on link "Connect" at bounding box center [508, 94] width 34 height 11
click at [528, 8] on icon "button" at bounding box center [530, 9] width 6 height 6
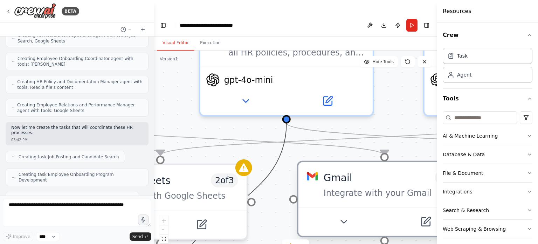
drag, startPoint x: 273, startPoint y: 164, endPoint x: 301, endPoint y: 165, distance: 28.4
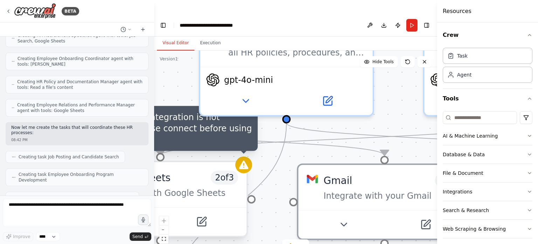
click at [240, 157] on div at bounding box center [243, 164] width 17 height 17
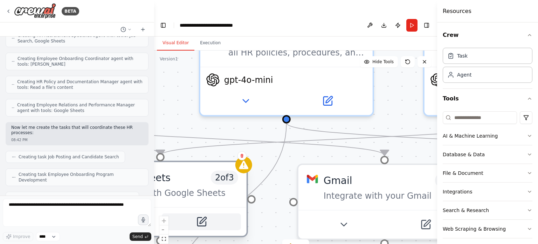
click at [201, 217] on icon at bounding box center [202, 220] width 7 height 7
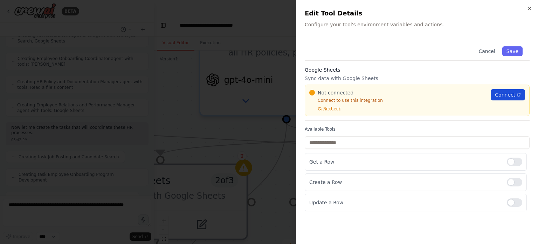
click at [500, 94] on span "Connect" at bounding box center [505, 94] width 20 height 7
click at [528, 9] on icon "button" at bounding box center [530, 9] width 6 height 6
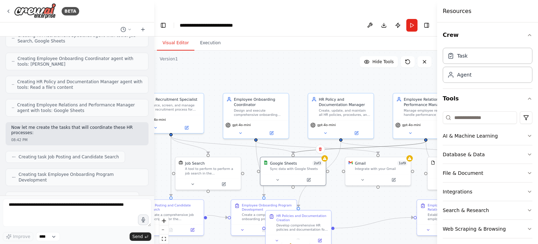
drag, startPoint x: 379, startPoint y: 133, endPoint x: 300, endPoint y: 126, distance: 79.2
click at [300, 126] on div ".deletable-edge-delete-btn { width: 20px; height: 20px; border: 0px solid #ffff…" at bounding box center [295, 153] width 283 height 207
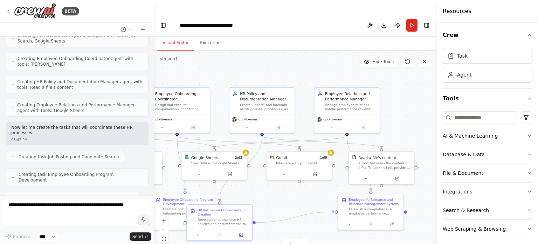
drag, startPoint x: 366, startPoint y: 70, endPoint x: 286, endPoint y: 64, distance: 80.8
click at [286, 64] on div ".deletable-edge-delete-btn { width: 20px; height: 20px; border: 0px solid #ffff…" at bounding box center [295, 153] width 283 height 207
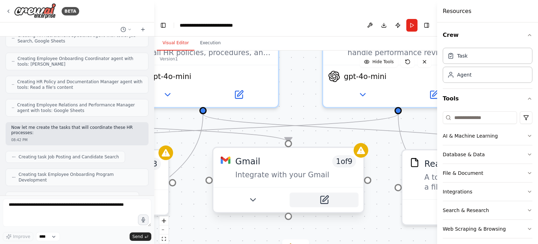
click at [330, 192] on button at bounding box center [324, 199] width 69 height 15
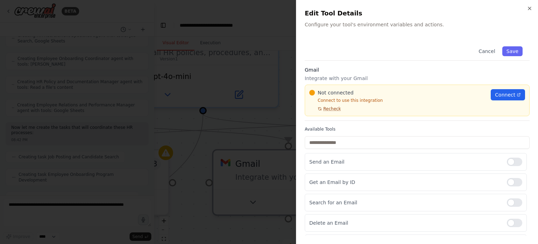
click at [329, 110] on span "Recheck" at bounding box center [332, 109] width 18 height 6
click at [501, 96] on span "Connect" at bounding box center [505, 94] width 20 height 7
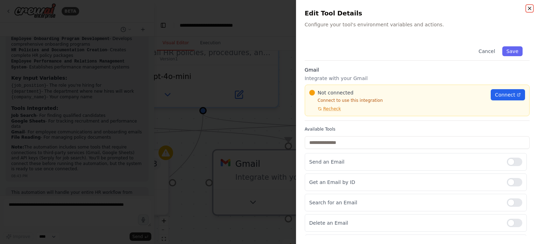
click at [528, 10] on icon "button" at bounding box center [530, 9] width 6 height 6
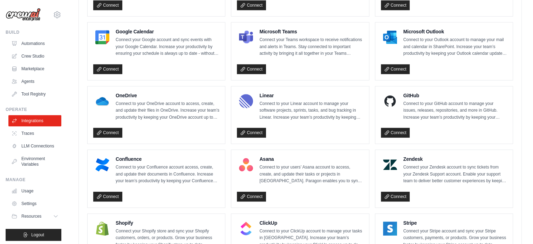
scroll to position [431, 0]
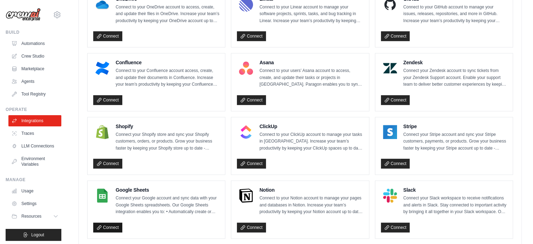
click at [116, 222] on link "Connect" at bounding box center [107, 227] width 29 height 10
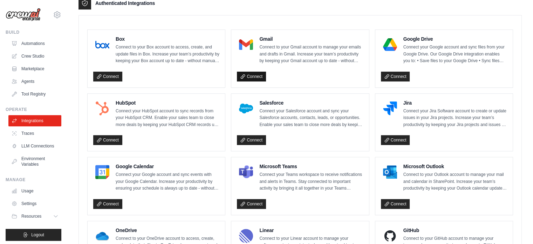
click at [258, 76] on link "Connect" at bounding box center [251, 76] width 29 height 10
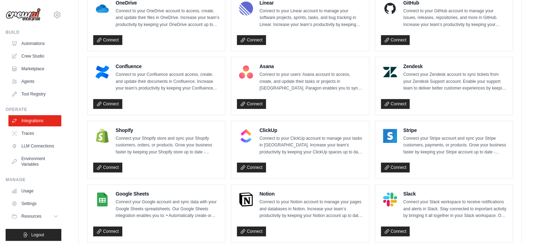
scroll to position [455, 0]
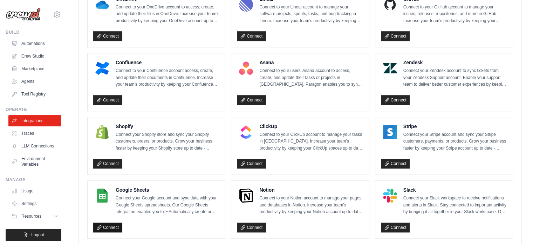
click at [115, 222] on link "Connect" at bounding box center [107, 227] width 29 height 10
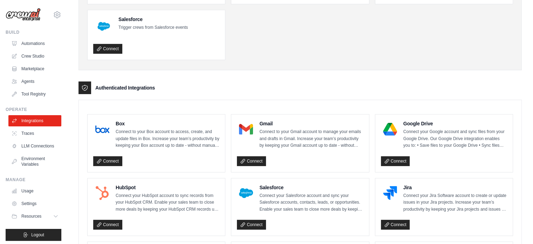
scroll to position [0, 0]
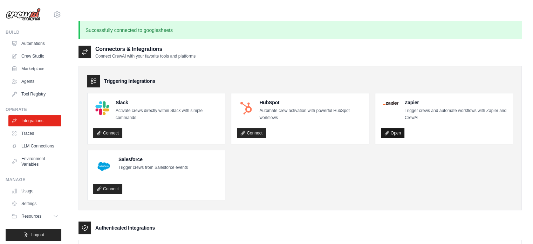
click at [392, 128] on link "Open" at bounding box center [392, 133] width 23 height 10
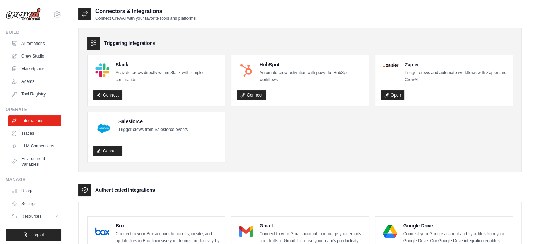
click at [88, 12] on icon at bounding box center [84, 14] width 7 height 7
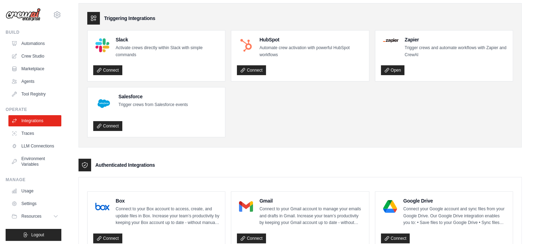
scroll to position [70, 0]
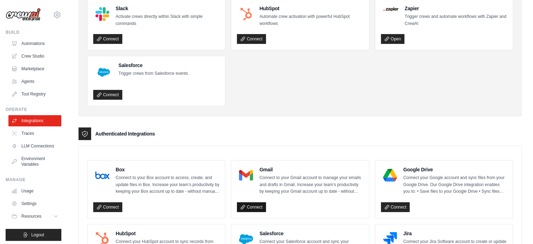
click at [251, 202] on link "Connect" at bounding box center [251, 207] width 29 height 10
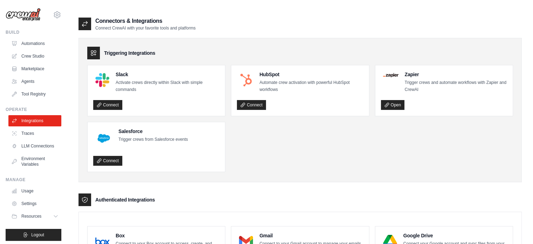
scroll to position [0, 0]
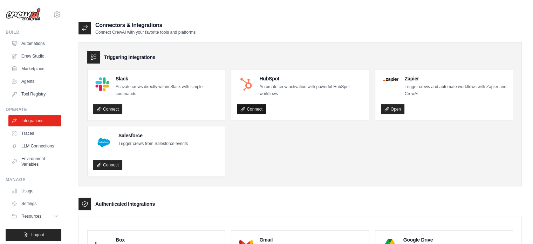
click at [257, 104] on link "Connect" at bounding box center [251, 109] width 29 height 10
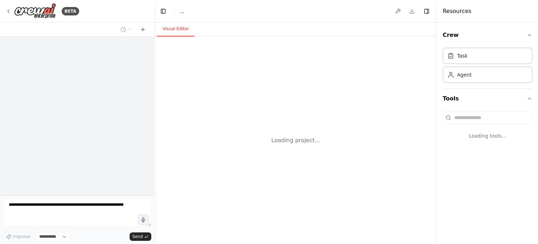
select select "****"
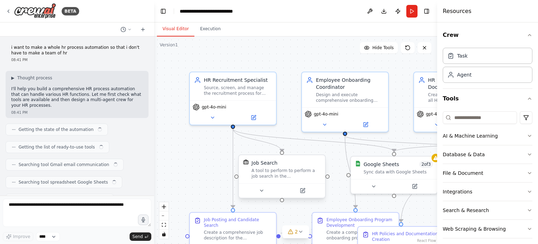
scroll to position [543, 0]
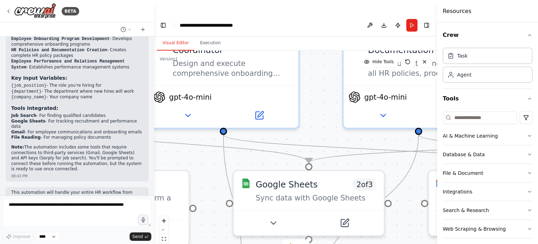
drag, startPoint x: 167, startPoint y: 149, endPoint x: 180, endPoint y: 141, distance: 15.2
click at [165, 146] on div ".deletable-edge-delete-btn { width: 20px; height: 20px; border: 0px solid #ffff…" at bounding box center [295, 153] width 283 height 207
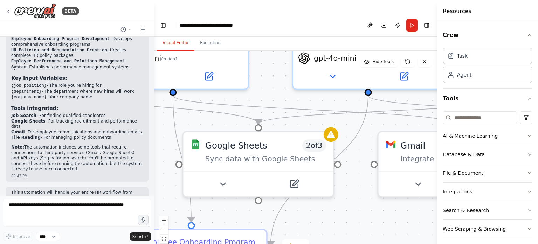
drag, startPoint x: 312, startPoint y: 98, endPoint x: 261, endPoint y: 62, distance: 62.3
click at [261, 62] on div ".deletable-edge-delete-btn { width: 20px; height: 20px; border: 0px solid #ffff…" at bounding box center [295, 153] width 283 height 207
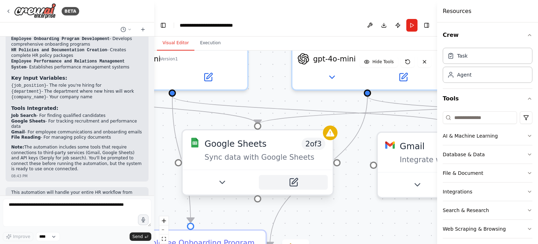
drag, startPoint x: 297, startPoint y: 169, endPoint x: 288, endPoint y: 165, distance: 9.4
click at [296, 178] on icon at bounding box center [293, 181] width 7 height 7
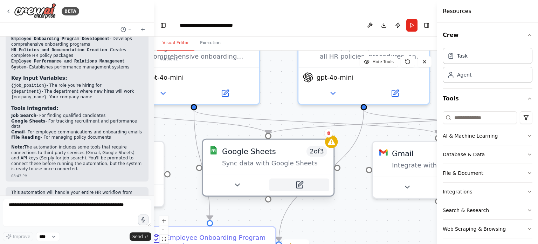
click at [300, 182] on icon at bounding box center [299, 185] width 6 height 6
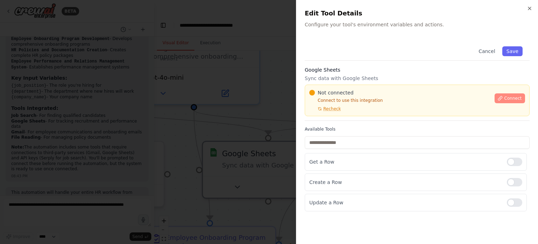
click at [509, 96] on span "Connect" at bounding box center [513, 98] width 18 height 6
click at [506, 98] on span "Connect" at bounding box center [513, 98] width 18 height 6
click at [342, 63] on div "Cancel Save Google Sheets Sync data with Google Sheets Not connected Connect to…" at bounding box center [417, 125] width 225 height 172
click at [338, 69] on h3 "Google Sheets" at bounding box center [417, 69] width 225 height 7
click at [338, 64] on div "Cancel Save Google Sheets Sync data with Google Sheets Not connected Connect to…" at bounding box center [417, 125] width 225 height 172
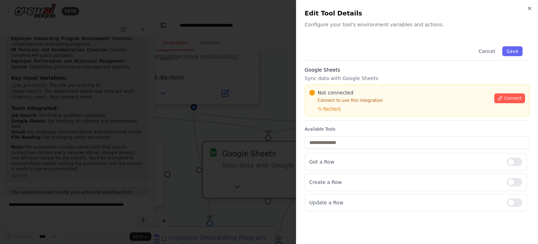
click at [338, 63] on div "Cancel Save Google Sheets Sync data with Google Sheets Not connected Connect to…" at bounding box center [417, 125] width 225 height 172
drag, startPoint x: 363, startPoint y: 57, endPoint x: 359, endPoint y: 60, distance: 5.2
click at [363, 57] on div "Cancel Save" at bounding box center [417, 49] width 225 height 21
click at [358, 60] on div "Cancel Save" at bounding box center [417, 49] width 225 height 21
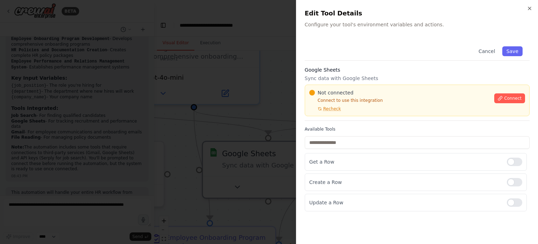
click at [340, 66] on div "Cancel Save Google Sheets Sync data with Google Sheets Not connected Connect to…" at bounding box center [417, 125] width 225 height 172
click at [340, 68] on div "Cancel Save Google Sheets Sync data with Google Sheets Not connected Connect to…" at bounding box center [417, 125] width 225 height 172
click at [341, 64] on div "Cancel Save Google Sheets Sync data with Google Sheets Not connected Connect to…" at bounding box center [417, 125] width 225 height 172
click at [254, 88] on div at bounding box center [269, 122] width 538 height 244
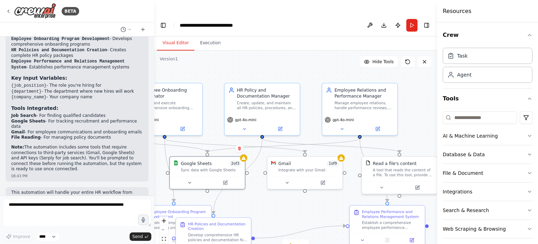
drag, startPoint x: 330, startPoint y: 196, endPoint x: 284, endPoint y: 176, distance: 50.6
click at [265, 176] on div ".deletable-edge-delete-btn { width: 20px; height: 20px; border: 0px solid #ffff…" at bounding box center [295, 153] width 283 height 207
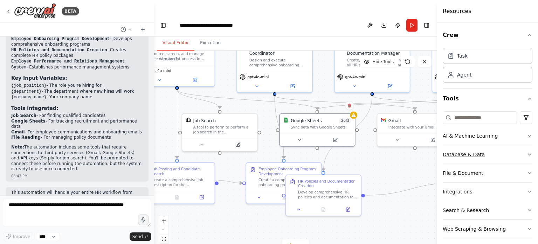
drag, startPoint x: 326, startPoint y: 203, endPoint x: 445, endPoint y: 160, distance: 126.6
click at [445, 160] on div "BETA i want to make a whole hr process automation so that i don't have to make …" at bounding box center [269, 136] width 538 height 244
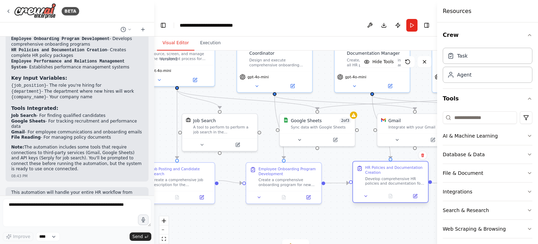
drag, startPoint x: 352, startPoint y: 175, endPoint x: 391, endPoint y: 171, distance: 39.4
click at [390, 166] on div "HR Policies and Documentation Creation Develop comprehensive HR policies and do…" at bounding box center [394, 175] width 59 height 21
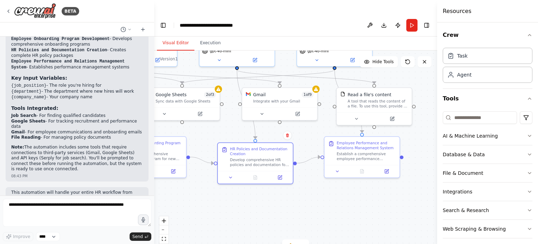
drag, startPoint x: 346, startPoint y: 221, endPoint x: 225, endPoint y: 195, distance: 124.0
click at [225, 195] on div ".deletable-edge-delete-btn { width: 20px; height: 20px; border: 0px solid #ffff…" at bounding box center [295, 153] width 283 height 207
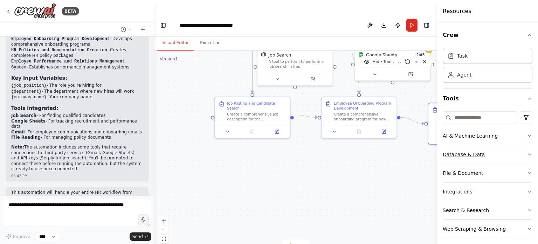
drag, startPoint x: 327, startPoint y: 196, endPoint x: 479, endPoint y: 158, distance: 156.7
click at [538, 156] on div "BETA i want to make a whole hr process automation so that i don't have to make …" at bounding box center [269, 136] width 538 height 244
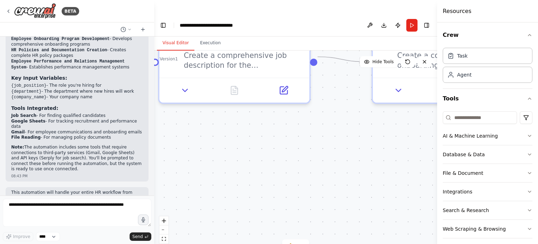
click at [270, 196] on div ".deletable-edge-delete-btn { width: 20px; height: 20px; border: 0px solid #ffff…" at bounding box center [295, 153] width 283 height 207
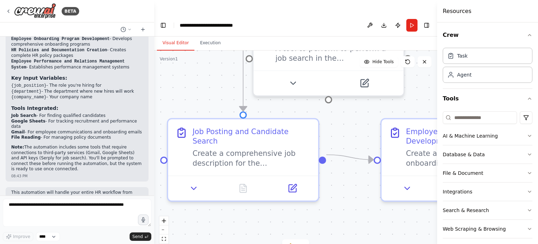
drag, startPoint x: 287, startPoint y: 154, endPoint x: 296, endPoint y: 251, distance: 97.1
click at [296, 243] on html "BETA i want to make a whole hr process automation so that i don't have to make …" at bounding box center [269, 129] width 538 height 258
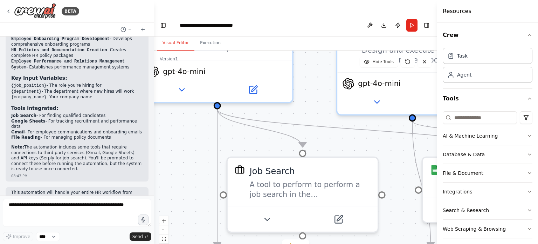
drag, startPoint x: 213, startPoint y: 90, endPoint x: 203, endPoint y: 194, distance: 105.2
click at [189, 225] on div ".deletable-edge-delete-btn { width: 20px; height: 20px; border: 0px solid #ffff…" at bounding box center [295, 153] width 283 height 207
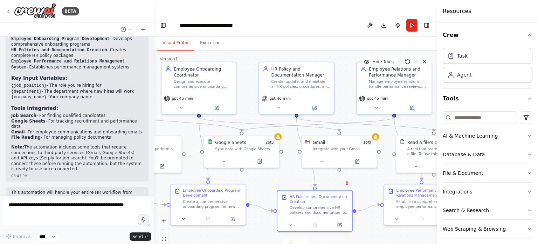
drag, startPoint x: 266, startPoint y: 73, endPoint x: 155, endPoint y: 47, distance: 114.1
click at [155, 50] on div ".deletable-edge-delete-btn { width: 20px; height: 20px; border: 0px solid #ffff…" at bounding box center [295, 153] width 283 height 207
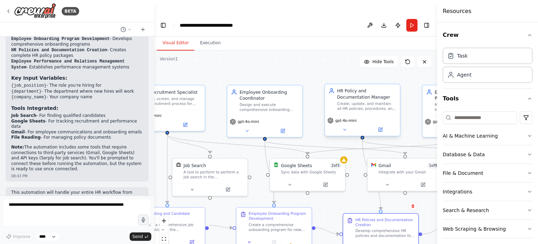
drag, startPoint x: 248, startPoint y: 95, endPoint x: 327, endPoint y: 119, distance: 81.8
click at [327, 119] on div ".deletable-edge-delete-btn { width: 20px; height: 20px; border: 0px solid #ffff…" at bounding box center [295, 153] width 283 height 207
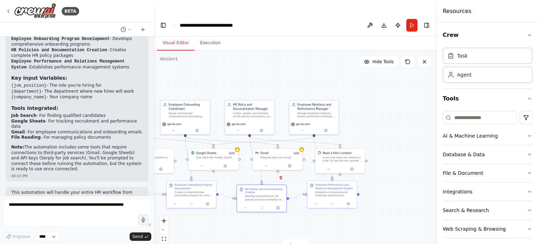
drag, startPoint x: 320, startPoint y: 79, endPoint x: 215, endPoint y: 72, distance: 105.0
click at [215, 72] on div ".deletable-edge-delete-btn { width: 20px; height: 20px; border: 0px solid #ffff…" at bounding box center [295, 153] width 283 height 207
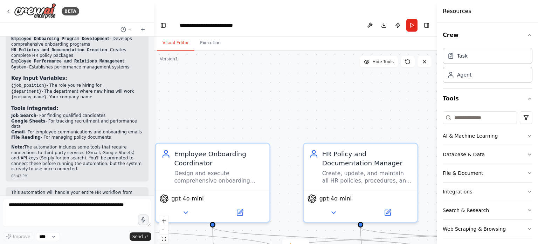
drag, startPoint x: 224, startPoint y: 78, endPoint x: 296, endPoint y: 88, distance: 72.2
click at [295, 98] on div ".deletable-edge-delete-btn { width: 20px; height: 20px; border: 0px solid #ffff…" at bounding box center [295, 153] width 283 height 207
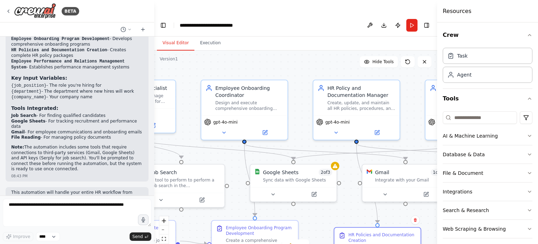
drag, startPoint x: 293, startPoint y: 91, endPoint x: 292, endPoint y: 37, distance: 53.3
click at [292, 50] on div ".deletable-edge-delete-btn { width: 20px; height: 20px; border: 0px solid #ffff…" at bounding box center [295, 153] width 283 height 207
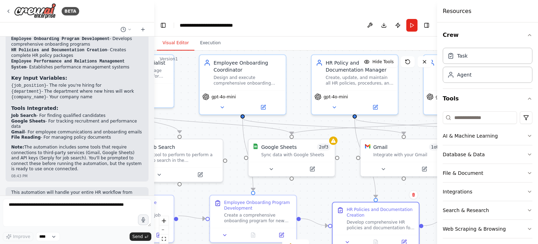
click at [209, 50] on div ".deletable-edge-delete-btn { width: 20px; height: 20px; border: 0px solid #ffff…" at bounding box center [295, 153] width 283 height 207
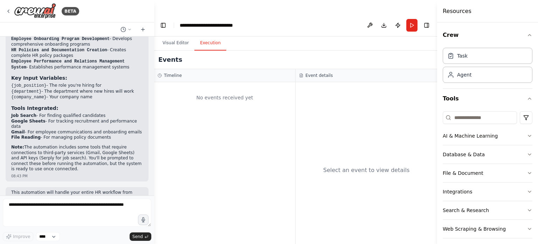
click at [209, 36] on button "Execution" at bounding box center [210, 43] width 32 height 15
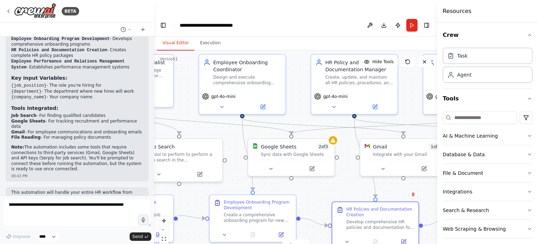
click at [173, 36] on button "Visual Editor" at bounding box center [175, 43] width 37 height 15
click at [215, 36] on button "Execution" at bounding box center [210, 43] width 32 height 15
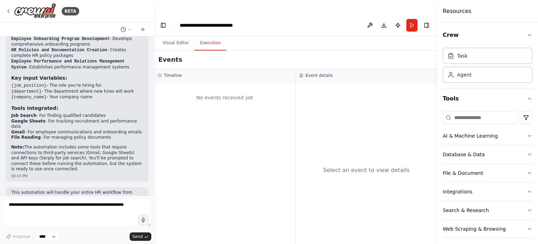
click at [210, 87] on div "No events received yet" at bounding box center [225, 98] width 134 height 24
click at [164, 36] on button "Visual Editor" at bounding box center [175, 43] width 37 height 15
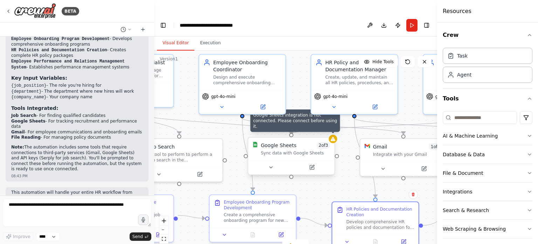
click at [332, 135] on div at bounding box center [333, 139] width 8 height 8
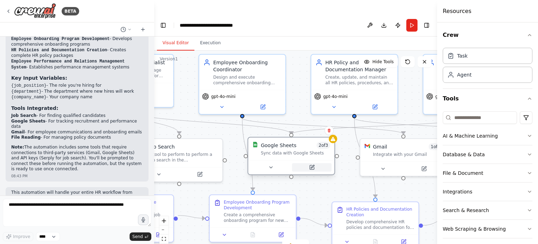
click at [313, 165] on icon at bounding box center [312, 166] width 3 height 3
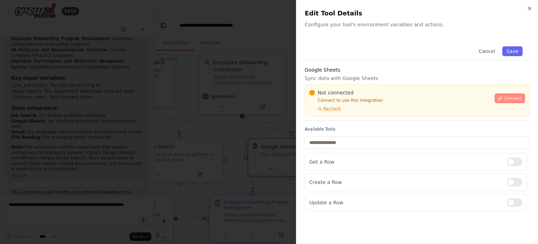
click at [517, 96] on span "Connect" at bounding box center [513, 98] width 18 height 6
click at [394, 51] on div "Cancel Save" at bounding box center [417, 49] width 225 height 21
click at [392, 52] on div "Cancel Save" at bounding box center [417, 49] width 225 height 21
drag, startPoint x: 392, startPoint y: 45, endPoint x: 392, endPoint y: 52, distance: 6.3
click at [392, 51] on div "Cancel Save" at bounding box center [417, 49] width 225 height 21
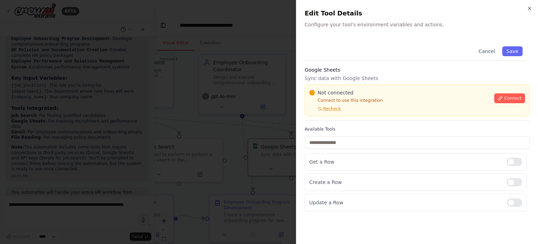
click at [392, 53] on div "Cancel Save" at bounding box center [417, 49] width 225 height 21
click at [392, 50] on div "Cancel Save" at bounding box center [417, 49] width 225 height 21
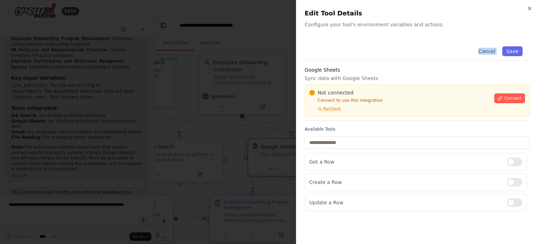
drag, startPoint x: 392, startPoint y: 50, endPoint x: 392, endPoint y: 56, distance: 6.0
click at [392, 50] on div "Cancel Save" at bounding box center [417, 49] width 225 height 21
click at [395, 50] on div "Cancel Save" at bounding box center [417, 49] width 225 height 21
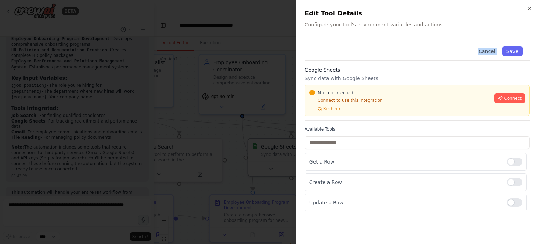
click at [392, 50] on div "Cancel Save" at bounding box center [417, 49] width 225 height 21
click at [390, 50] on div "Cancel Save" at bounding box center [417, 49] width 225 height 21
click at [391, 50] on div "Cancel Save" at bounding box center [417, 49] width 225 height 21
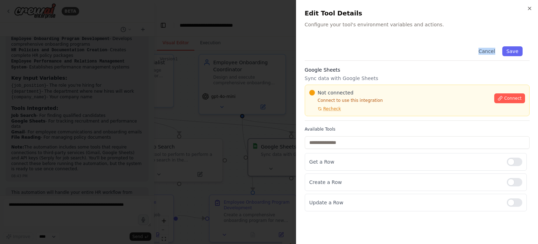
click at [394, 49] on div "Cancel Save" at bounding box center [417, 49] width 225 height 21
click at [392, 52] on div "Cancel Save" at bounding box center [417, 49] width 225 height 21
click at [394, 49] on div "Cancel Save" at bounding box center [417, 49] width 225 height 21
click at [395, 52] on div "Cancel Save" at bounding box center [417, 49] width 225 height 21
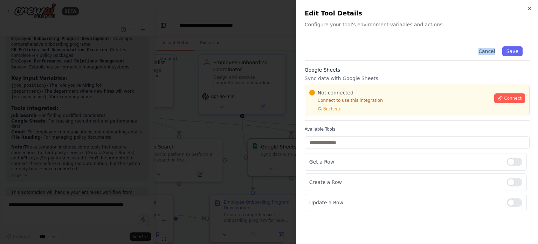
click at [397, 44] on div "Cancel Save" at bounding box center [417, 49] width 225 height 21
click at [395, 52] on div "Cancel Save" at bounding box center [417, 49] width 225 height 21
click at [392, 51] on div "Cancel Save" at bounding box center [417, 49] width 225 height 21
click at [534, 7] on div "Close Edit Tool Details Configure your tool's environment variables and actions…" at bounding box center [417, 122] width 242 height 244
click at [396, 43] on div "Cancel Save" at bounding box center [417, 49] width 225 height 21
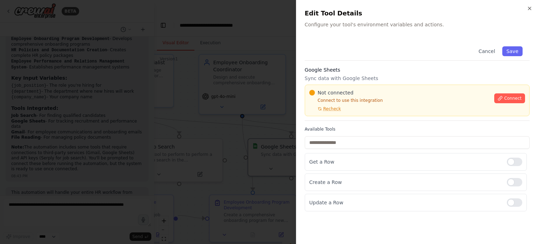
click at [395, 53] on div "Cancel Save" at bounding box center [417, 49] width 225 height 21
click at [395, 52] on div "Cancel Save" at bounding box center [417, 49] width 225 height 21
click at [432, 33] on div "Close Edit Tool Details Configure your tool's environment variables and actions…" at bounding box center [417, 122] width 242 height 244
click at [391, 51] on div "Cancel Save" at bounding box center [417, 49] width 225 height 21
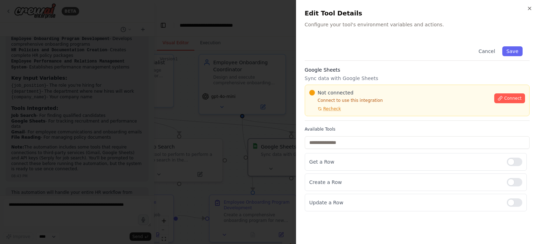
click at [389, 49] on div "Cancel Save" at bounding box center [417, 49] width 225 height 21
click at [327, 63] on div "Cancel Save Google Sheets Sync data with Google Sheets Not connected Connect to…" at bounding box center [417, 125] width 225 height 172
drag, startPoint x: 327, startPoint y: 63, endPoint x: 346, endPoint y: 74, distance: 22.0
click at [328, 63] on div "Cancel Save Google Sheets Sync data with Google Sheets Not connected Connect to…" at bounding box center [417, 125] width 225 height 172
drag, startPoint x: 357, startPoint y: 58, endPoint x: 352, endPoint y: 59, distance: 5.4
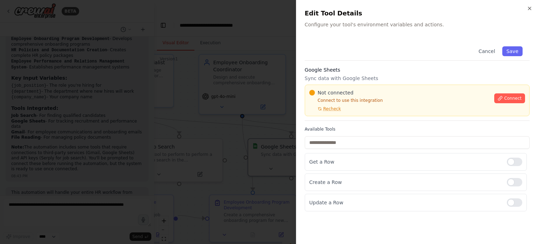
click at [357, 58] on div "Cancel Save" at bounding box center [417, 49] width 225 height 21
click at [352, 59] on div "Cancel Save" at bounding box center [417, 49] width 225 height 21
click at [391, 47] on div "Cancel Save" at bounding box center [417, 49] width 225 height 21
click at [390, 53] on div "Cancel Save" at bounding box center [417, 49] width 225 height 21
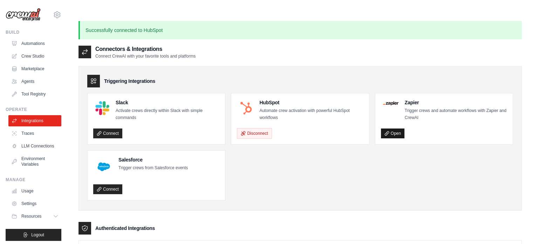
click at [391, 128] on link "Open" at bounding box center [392, 133] width 23 height 10
